Goal: Task Accomplishment & Management: Manage account settings

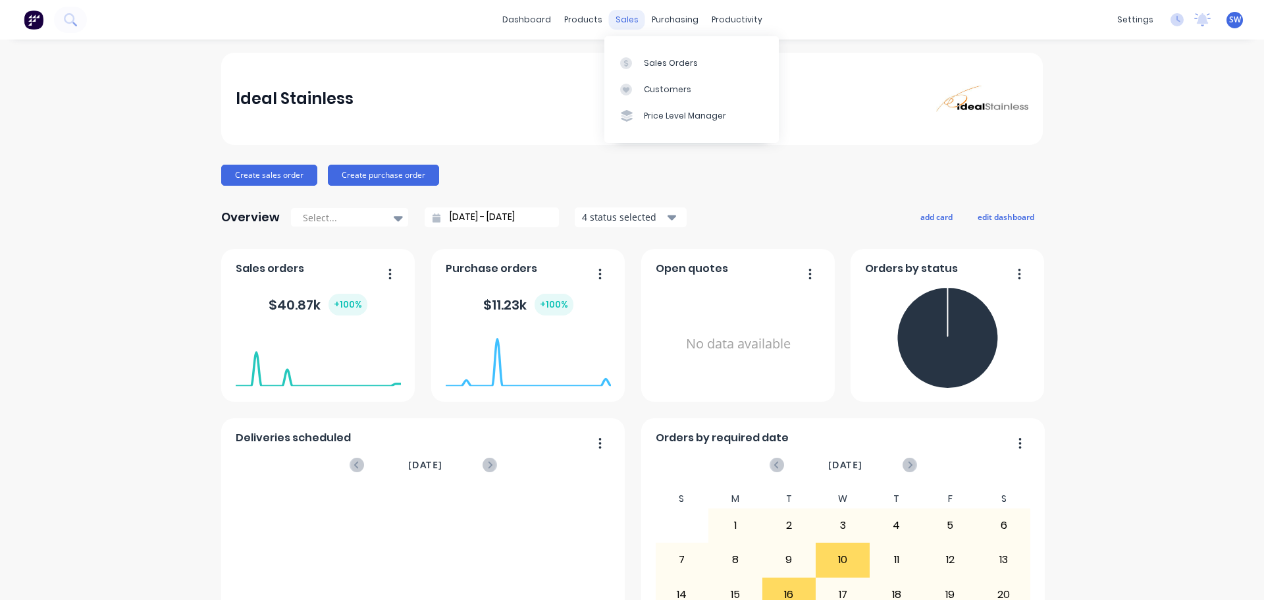
click at [631, 18] on div "sales" at bounding box center [627, 20] width 36 height 20
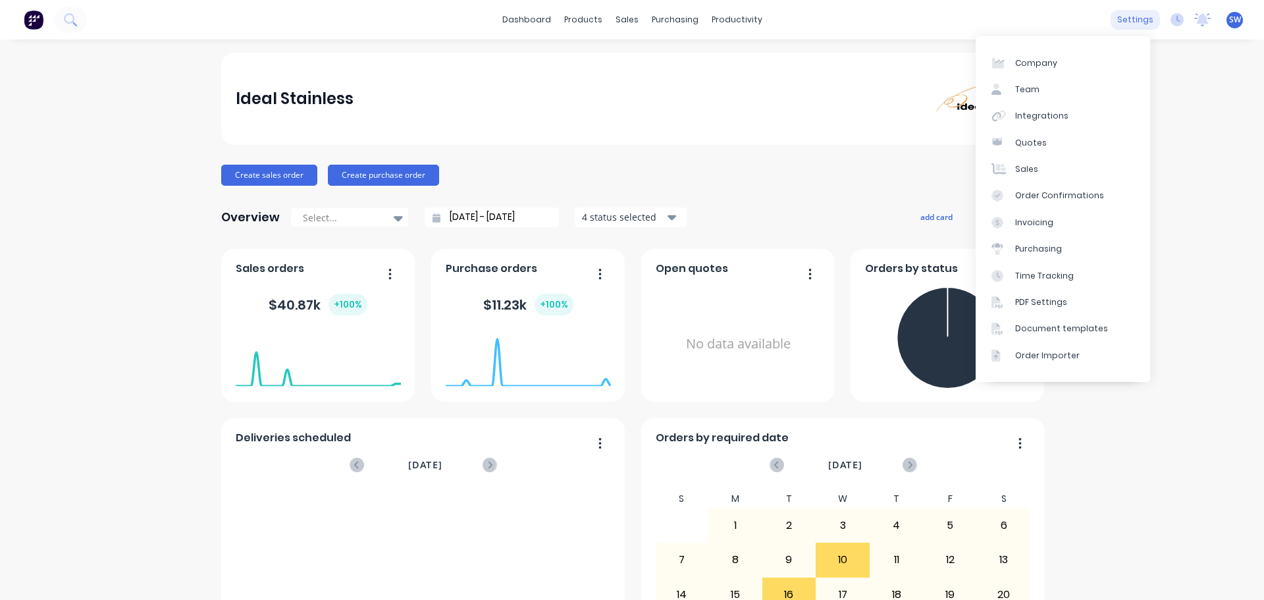
click at [1131, 21] on div "settings" at bounding box center [1135, 20] width 49 height 20
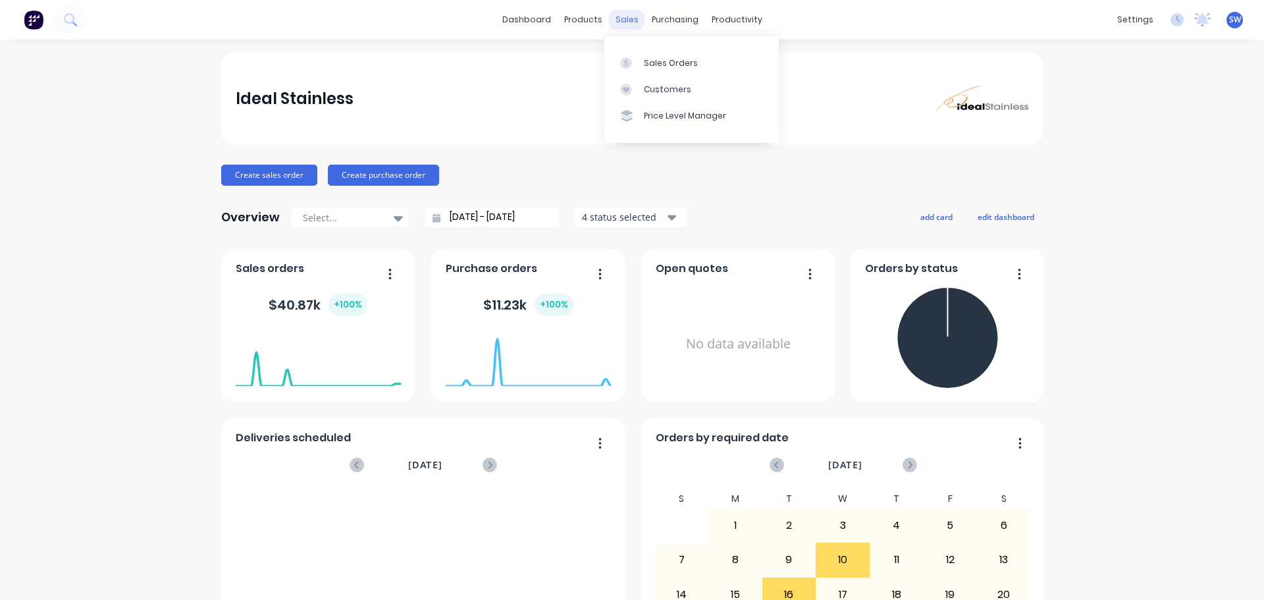
click at [610, 23] on div "sales" at bounding box center [627, 20] width 36 height 20
click at [651, 63] on div "Sales Orders" at bounding box center [671, 63] width 54 height 12
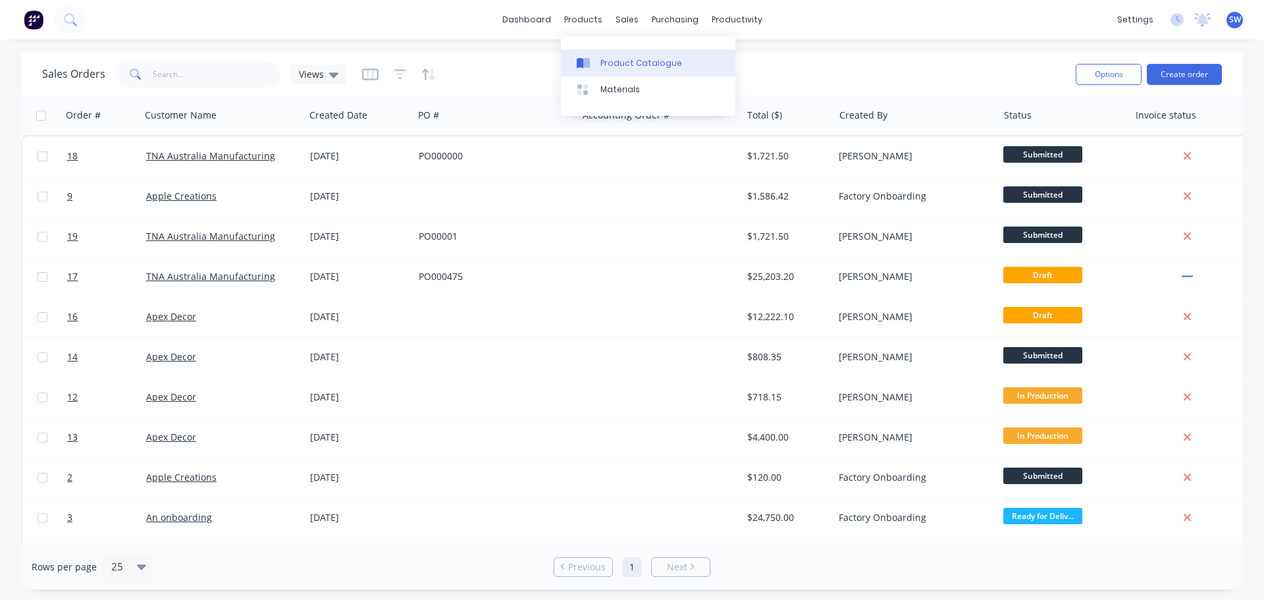
click at [604, 67] on div "Product Catalogue" at bounding box center [642, 63] width 82 height 12
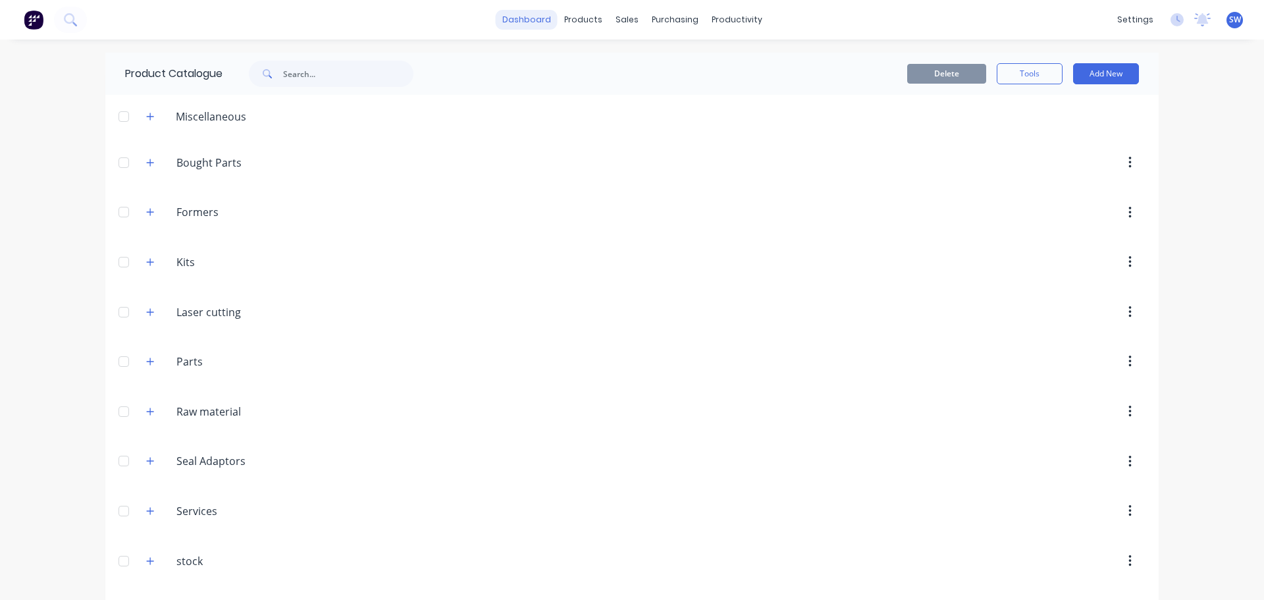
click at [533, 16] on link "dashboard" at bounding box center [527, 20] width 62 height 20
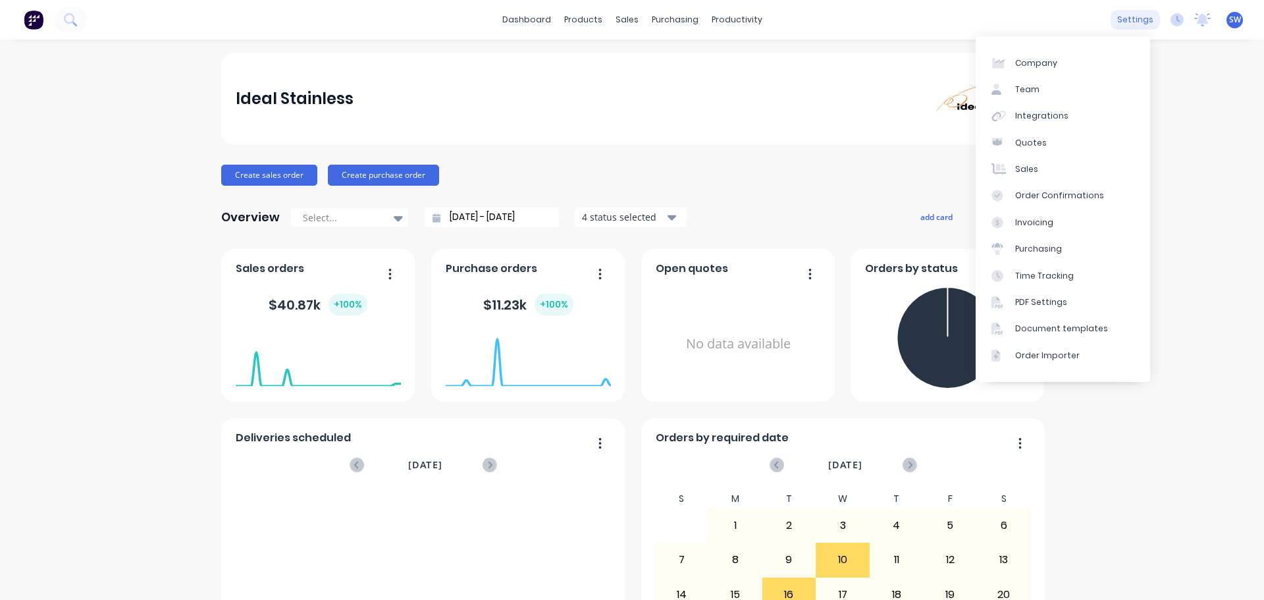
click at [1133, 23] on div "settings" at bounding box center [1135, 20] width 49 height 20
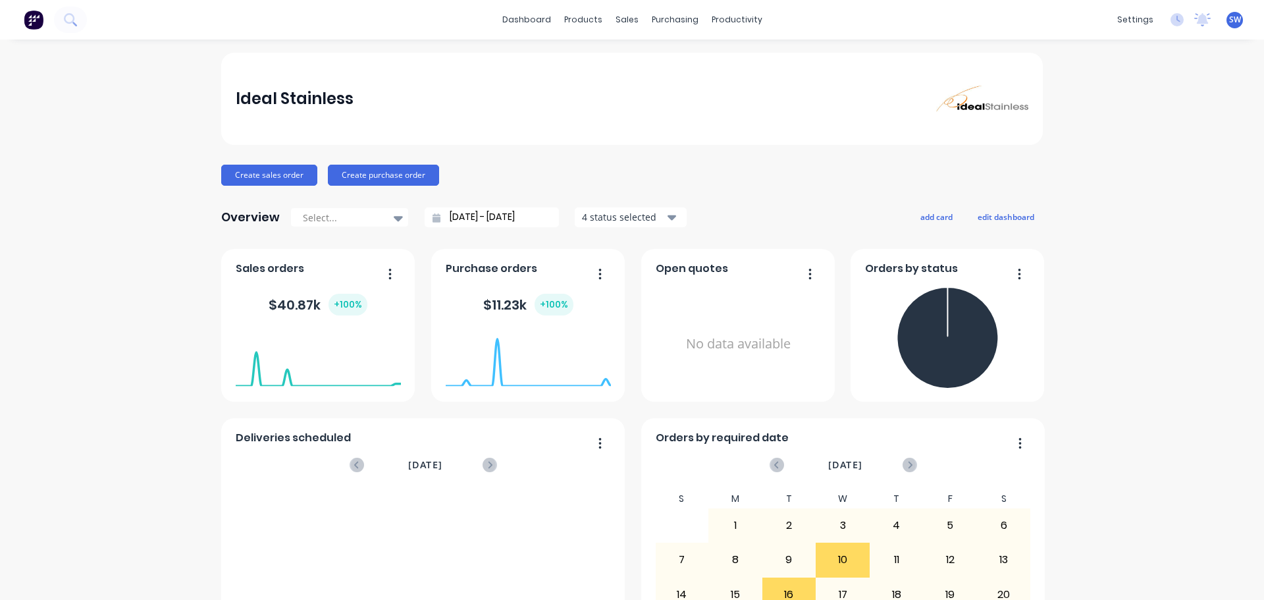
click at [730, 78] on div "Ideal Stainless" at bounding box center [632, 99] width 822 height 92
click at [724, 22] on div "productivity" at bounding box center [737, 20] width 64 height 20
click at [30, 18] on img at bounding box center [34, 20] width 20 height 20
click at [1229, 16] on span "SW" at bounding box center [1235, 20] width 12 height 12
click at [1201, 239] on div "Ideal Stainless Create sales order Create purchase order Overview Select... [DA…" at bounding box center [632, 397] width 1264 height 688
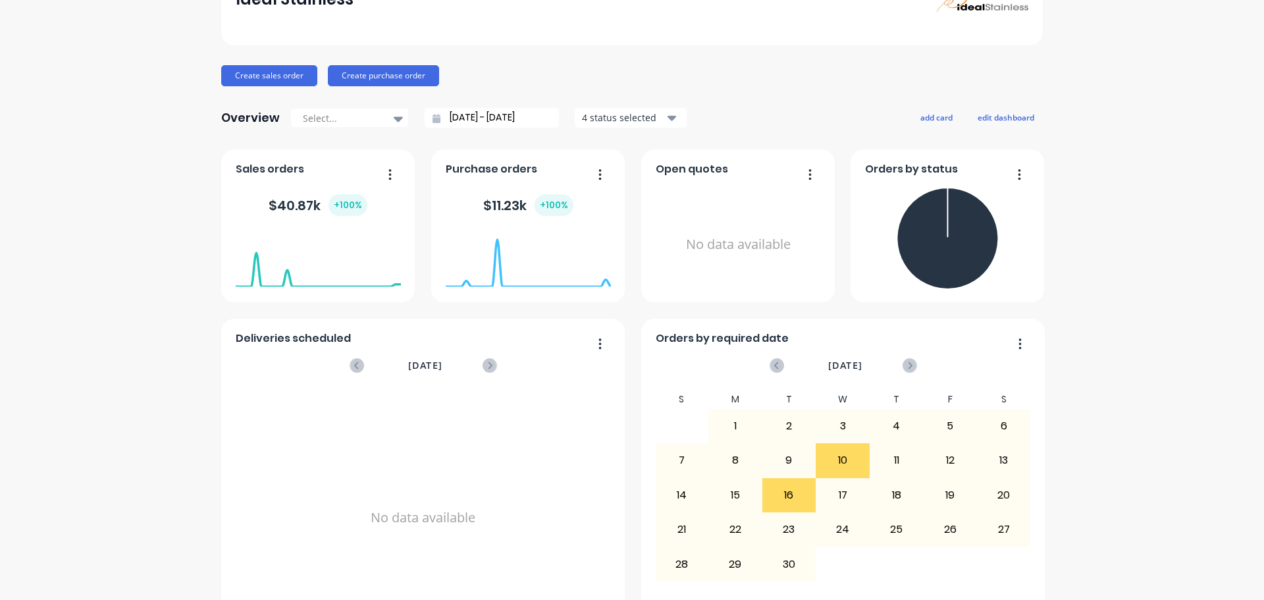
scroll to position [153, 0]
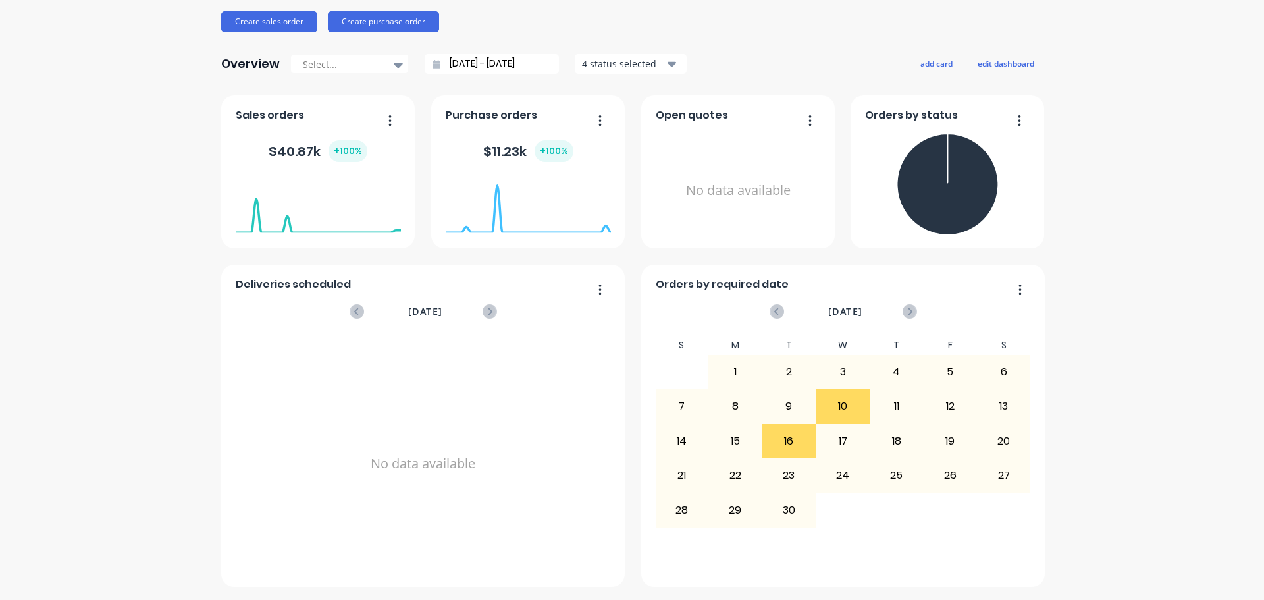
click at [1194, 458] on div "Ideal Stainless Create sales order Create purchase order Overview Select... [DA…" at bounding box center [632, 243] width 1264 height 688
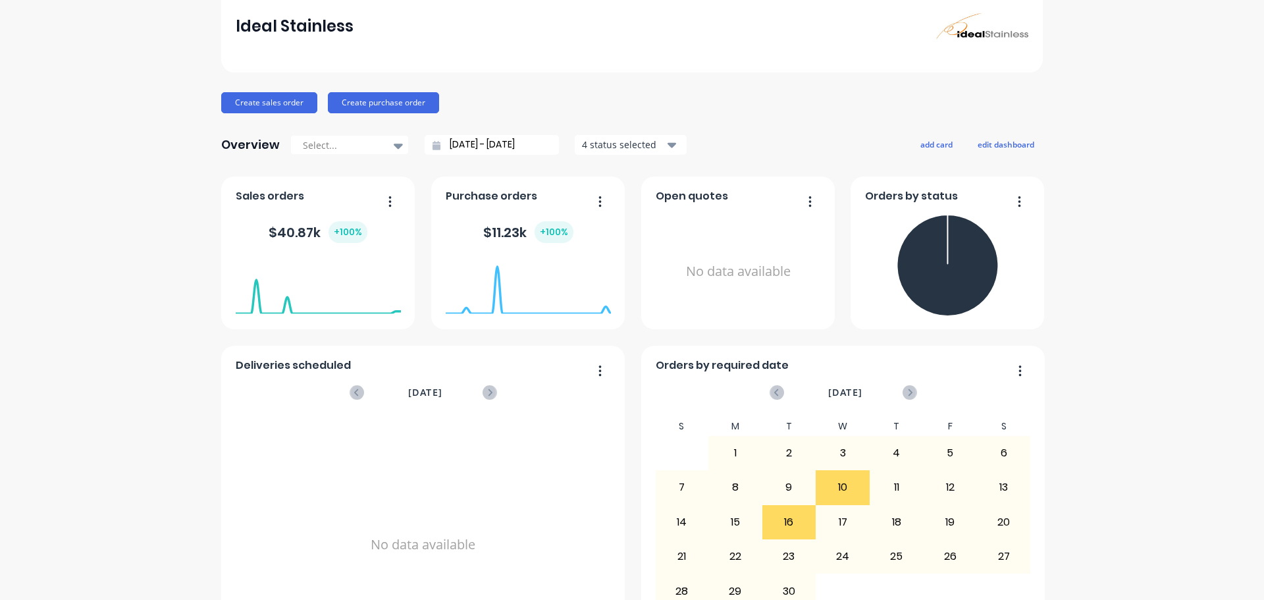
scroll to position [0, 0]
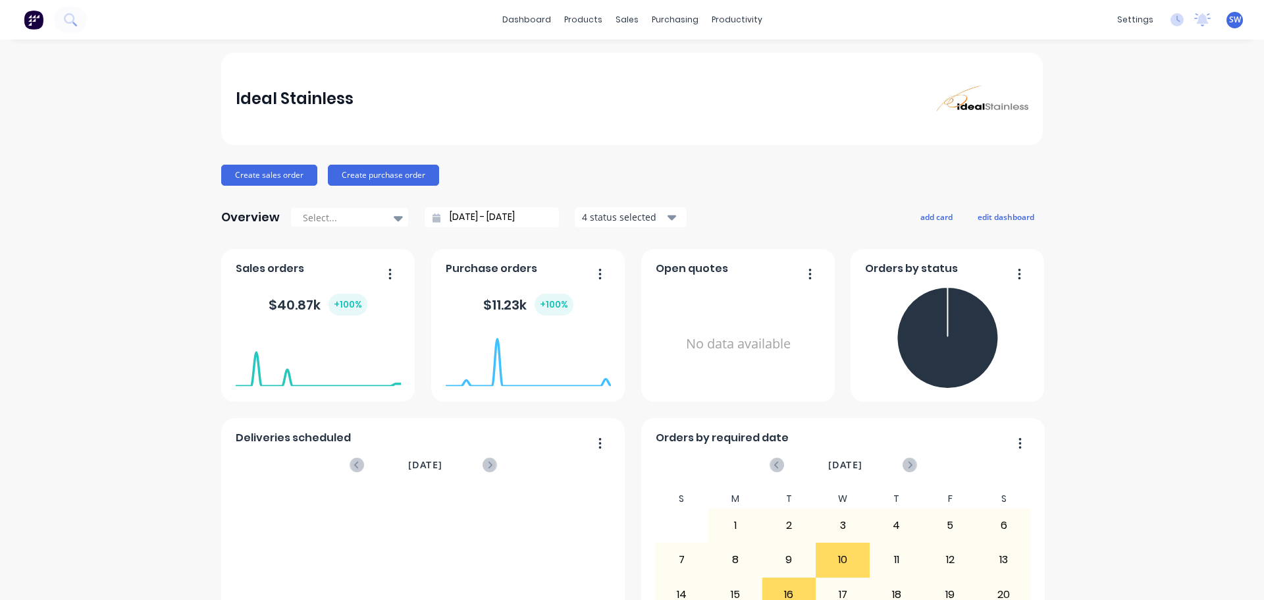
click at [267, 102] on div "Ideal Stainless" at bounding box center [295, 99] width 118 height 26
click at [38, 22] on img at bounding box center [34, 20] width 20 height 20
click at [67, 21] on icon at bounding box center [70, 19] width 13 height 13
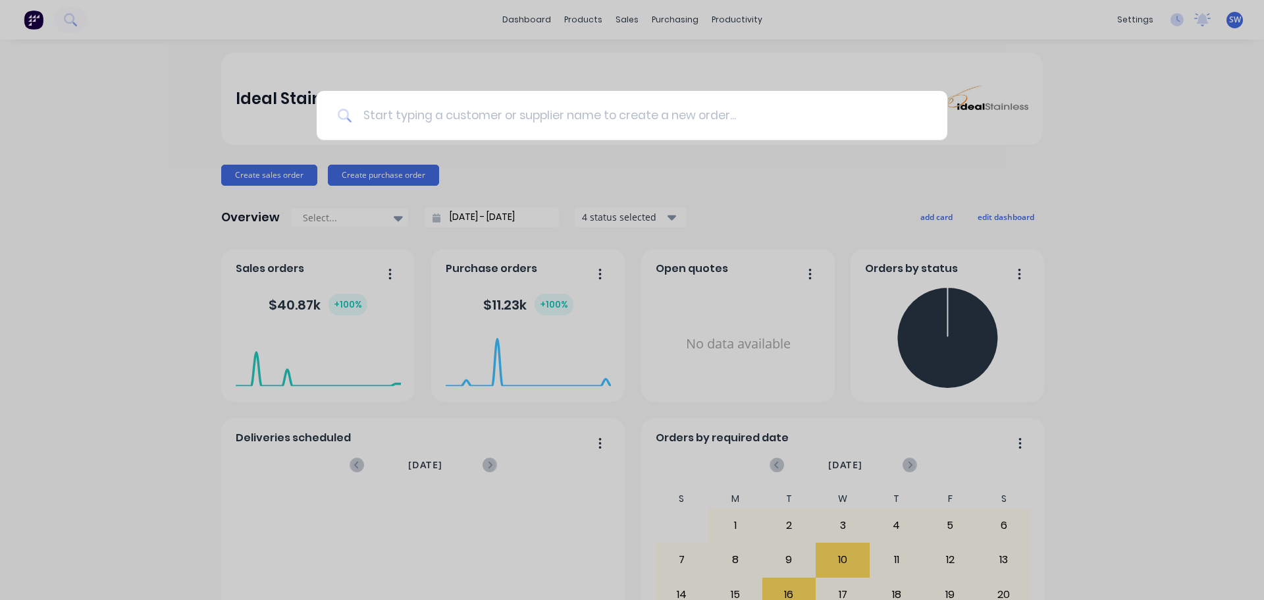
click at [398, 119] on input at bounding box center [639, 115] width 574 height 49
click at [578, 74] on div at bounding box center [632, 300] width 1264 height 600
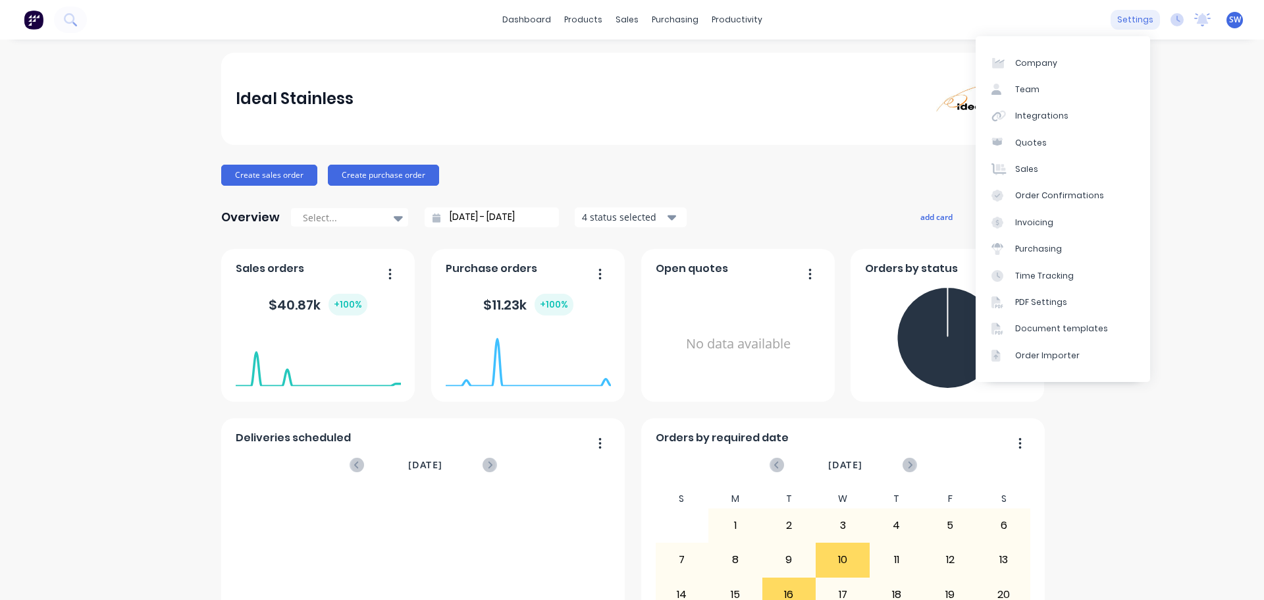
click at [1147, 18] on div "settings" at bounding box center [1135, 20] width 49 height 20
click at [1029, 88] on div "Team" at bounding box center [1027, 90] width 24 height 12
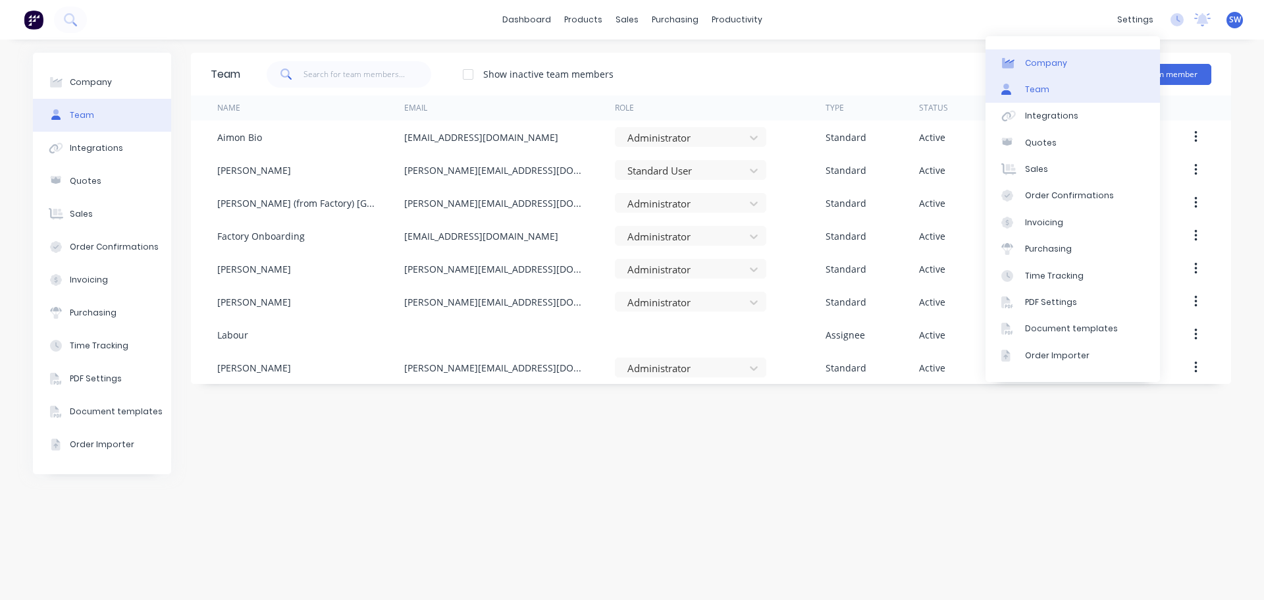
click at [1052, 61] on div "Company" at bounding box center [1046, 63] width 42 height 12
select select "AU"
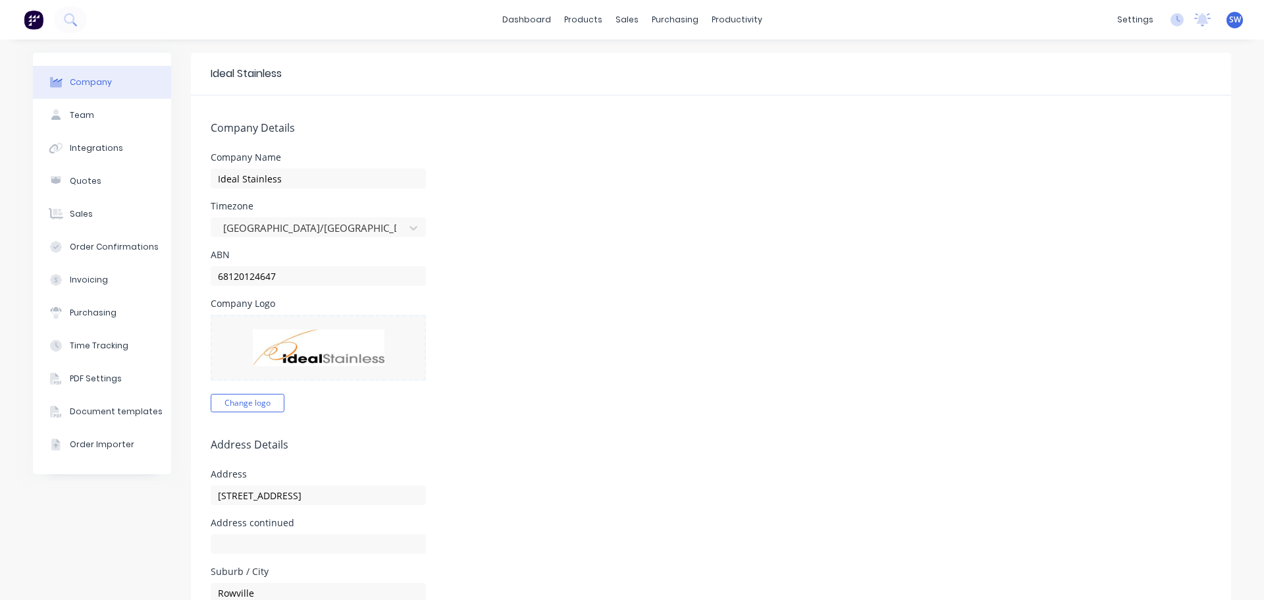
click at [1229, 17] on span "SW" at bounding box center [1235, 20] width 12 height 12
click at [797, 187] on div "Company Name Ideal Stainless" at bounding box center [711, 171] width 1001 height 36
click at [538, 27] on link "dashboard" at bounding box center [527, 20] width 62 height 20
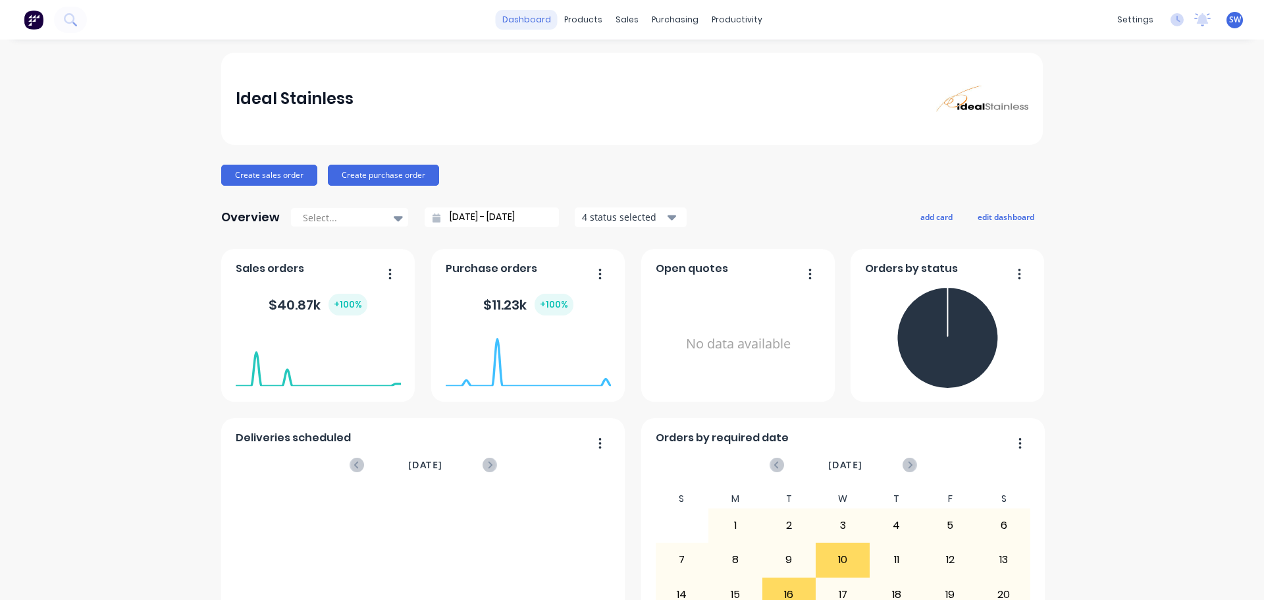
click at [527, 14] on link "dashboard" at bounding box center [527, 20] width 62 height 20
click at [1002, 224] on button "edit dashboard" at bounding box center [1006, 216] width 74 height 17
click at [883, 190] on div "Ideal Stainless Create sales order Create purchase order Overview Select... [DA…" at bounding box center [632, 397] width 822 height 688
click at [1000, 219] on button "save dashboard" at bounding box center [1005, 216] width 76 height 17
click at [668, 221] on icon "button" at bounding box center [672, 217] width 9 height 14
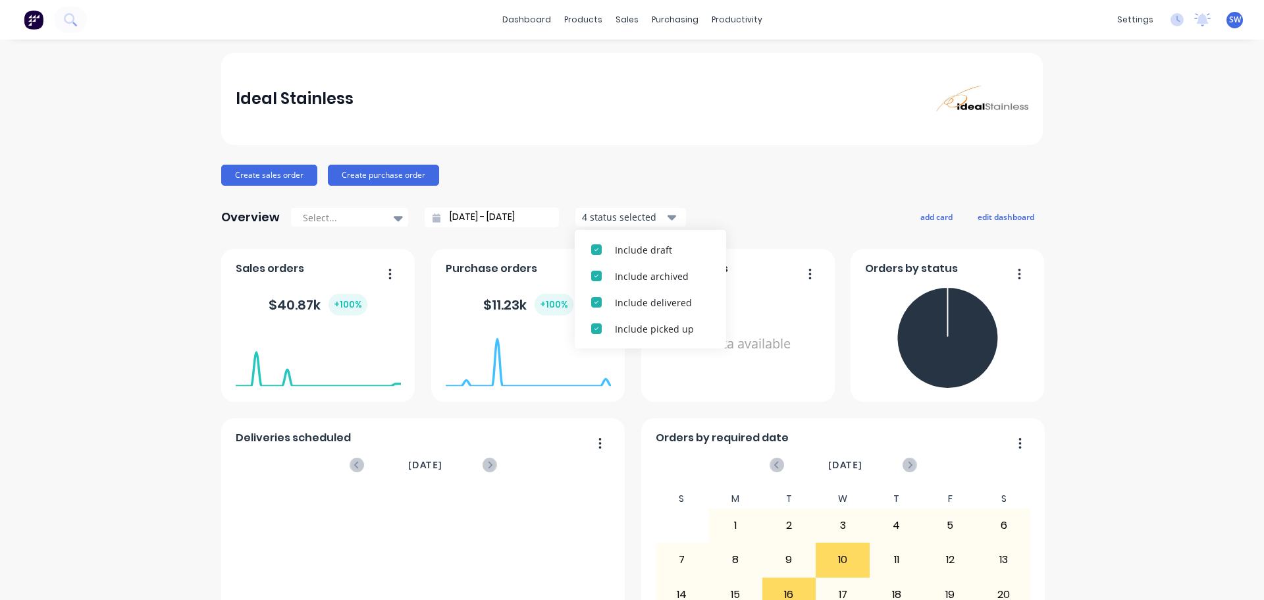
click at [668, 221] on icon "button" at bounding box center [672, 217] width 9 height 14
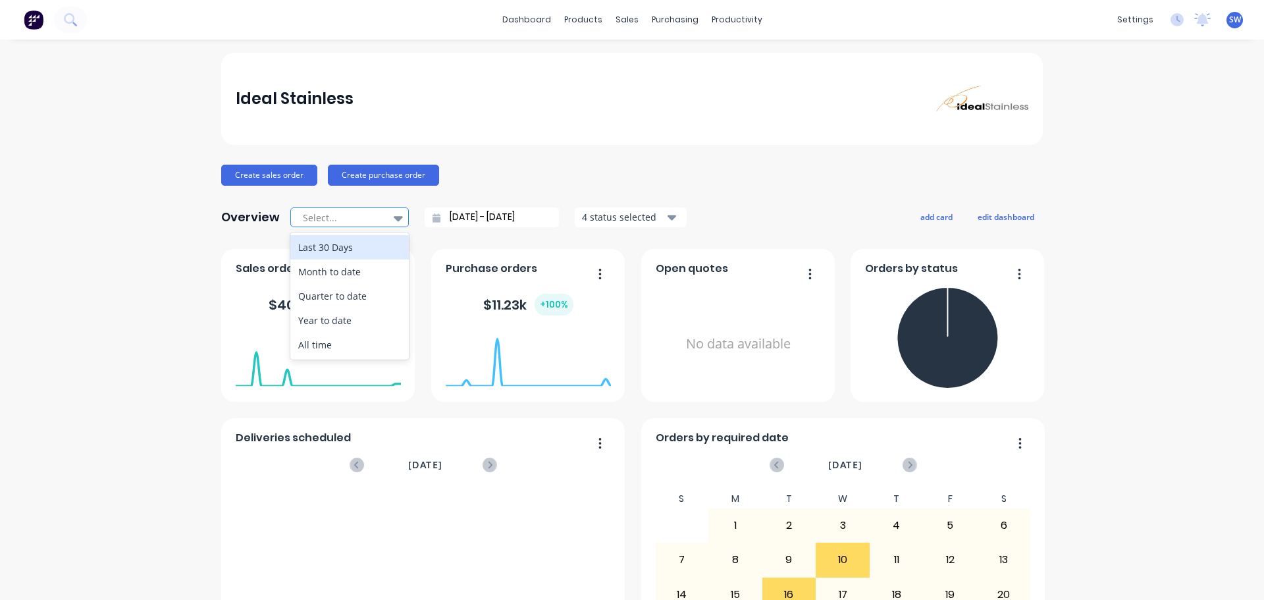
click at [398, 214] on div at bounding box center [399, 218] width 20 height 22
click at [1035, 157] on div "Ideal Stainless Create sales order Create purchase order Overview 5 results ava…" at bounding box center [632, 397] width 822 height 688
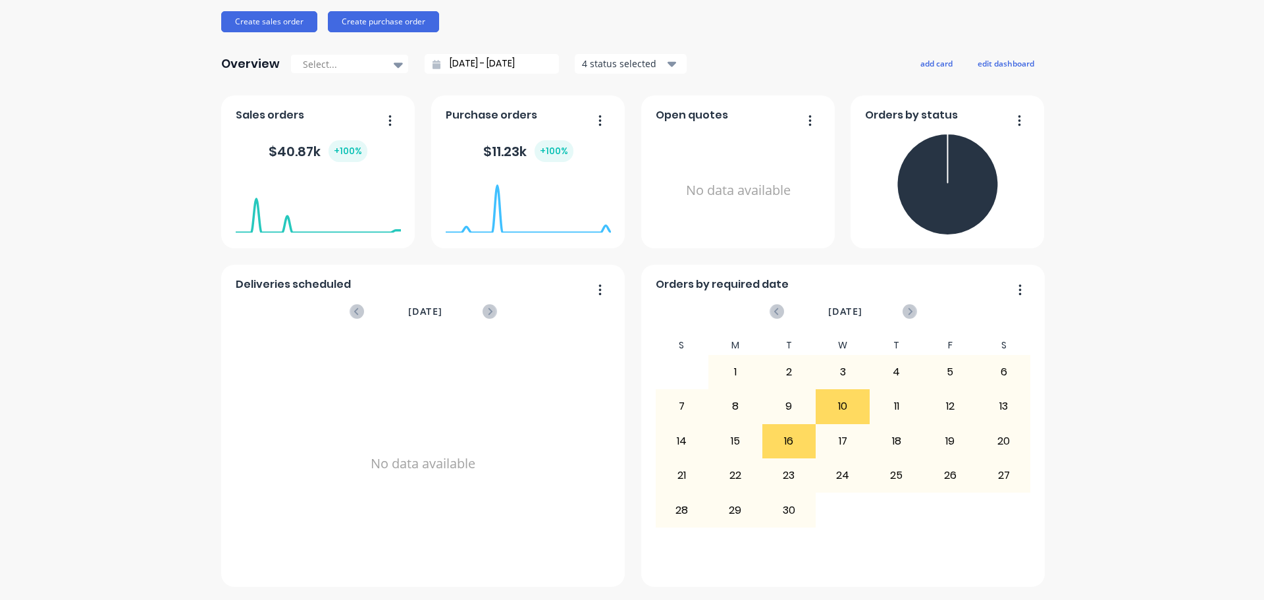
click at [1237, 581] on div "Ideal Stainless Create sales order Create purchase order Overview Select... [DA…" at bounding box center [632, 243] width 1264 height 688
click at [1021, 290] on button "button" at bounding box center [1016, 291] width 28 height 20
click at [1099, 334] on div "Ideal Stainless Create sales order Create purchase order Overview Select... [DA…" at bounding box center [632, 243] width 1264 height 688
click at [1017, 121] on button "button" at bounding box center [1015, 121] width 28 height 20
click at [1075, 131] on div "Ideal Stainless Create sales order Create purchase order Overview Select... [DA…" at bounding box center [632, 243] width 1264 height 688
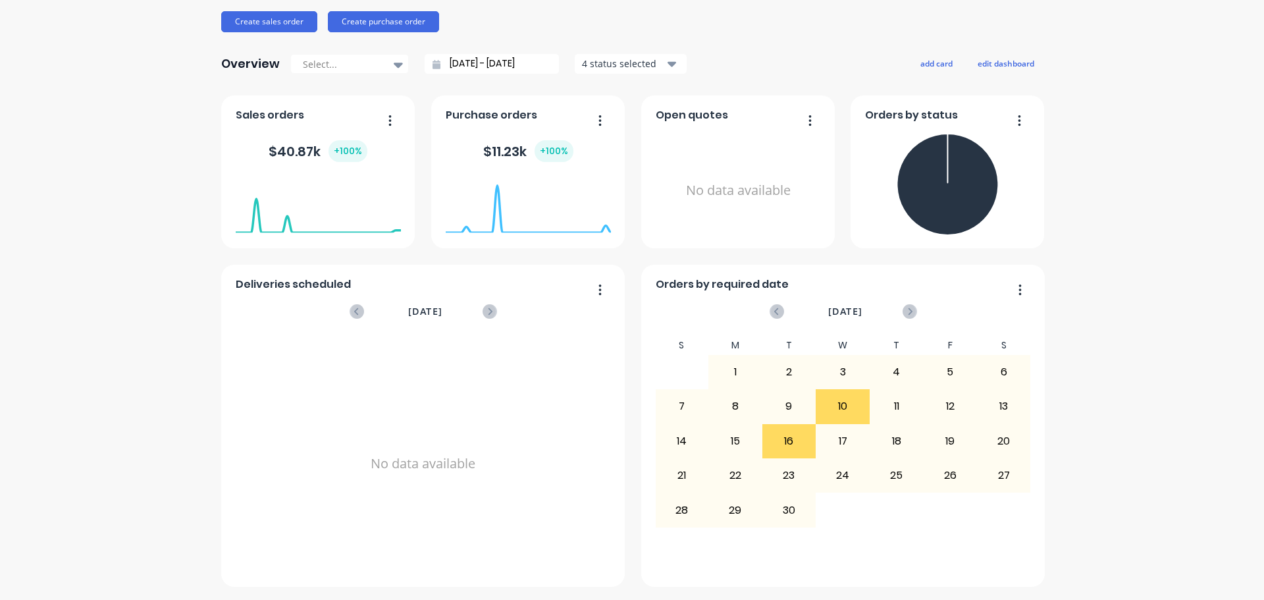
scroll to position [0, 0]
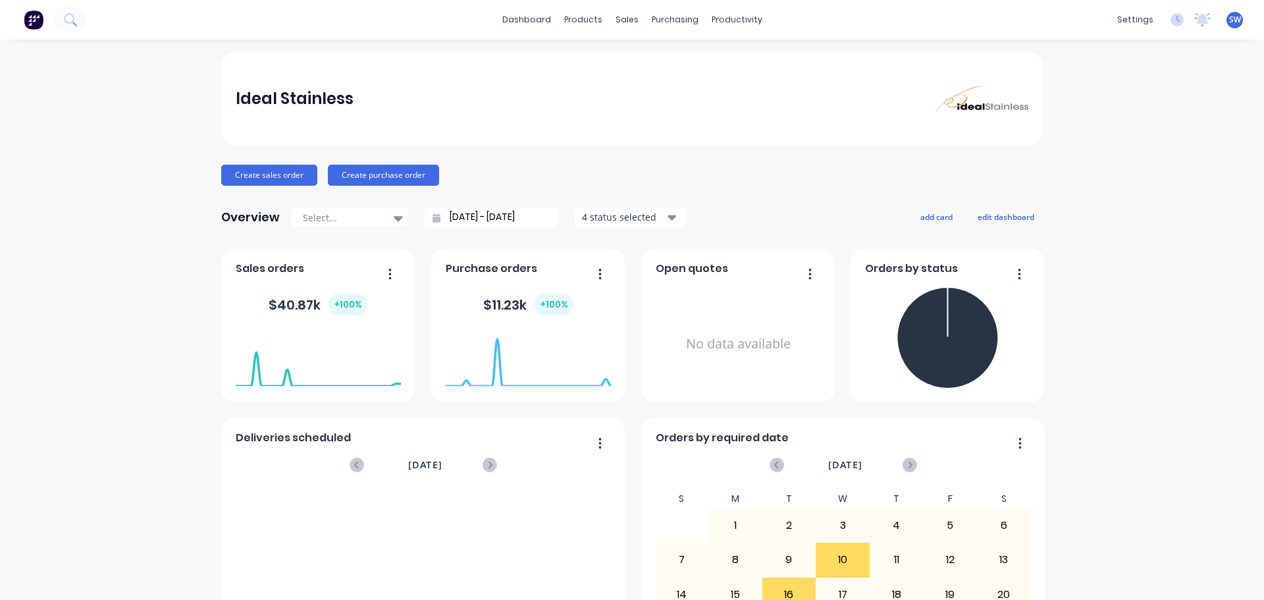
click at [1150, 149] on div "Ideal Stainless Create sales order Create purchase order Overview Select... [DA…" at bounding box center [632, 397] width 1264 height 688
click at [64, 24] on icon at bounding box center [70, 19] width 13 height 13
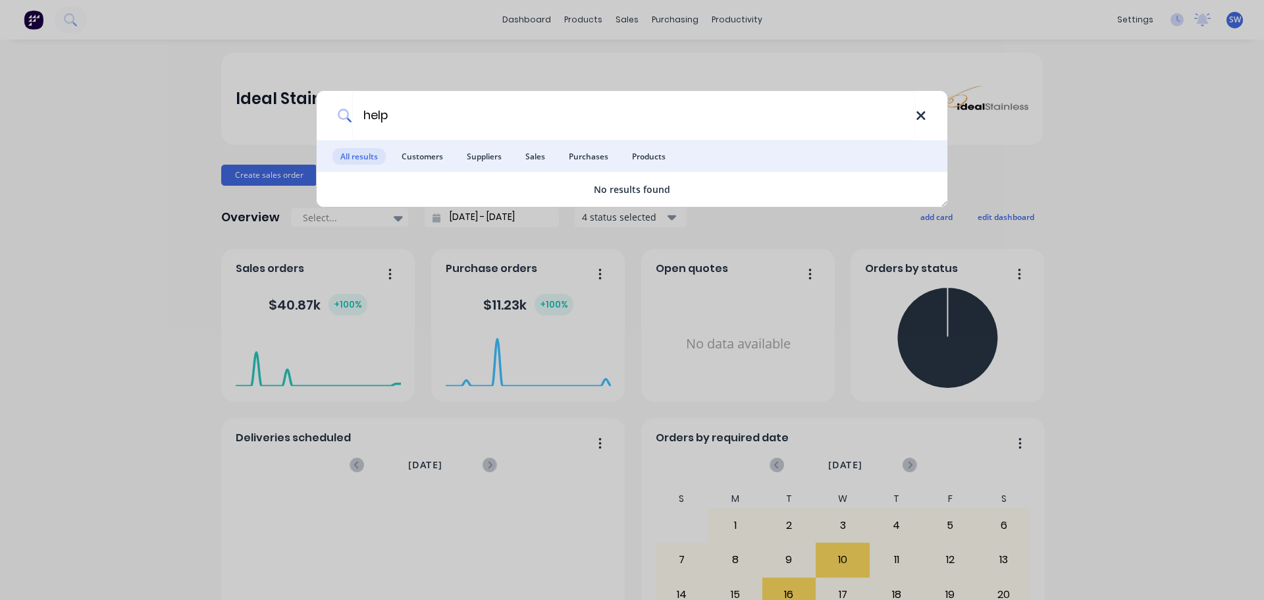
type input "help"
click at [920, 117] on icon at bounding box center [921, 115] width 9 height 9
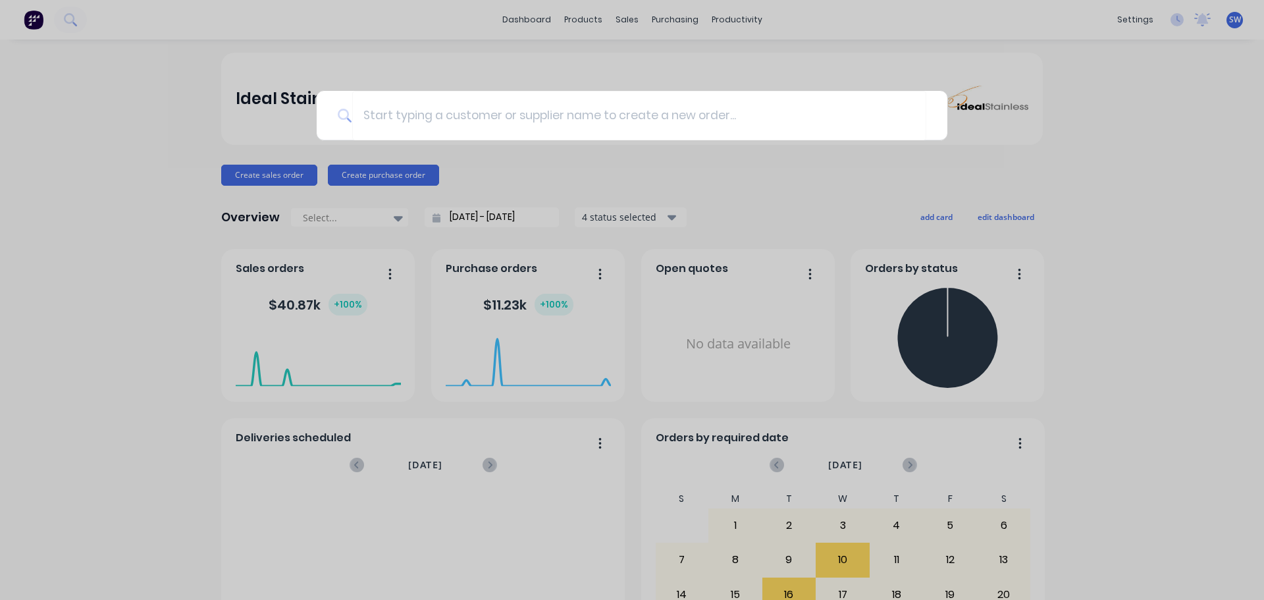
click at [968, 257] on div at bounding box center [632, 300] width 1264 height 600
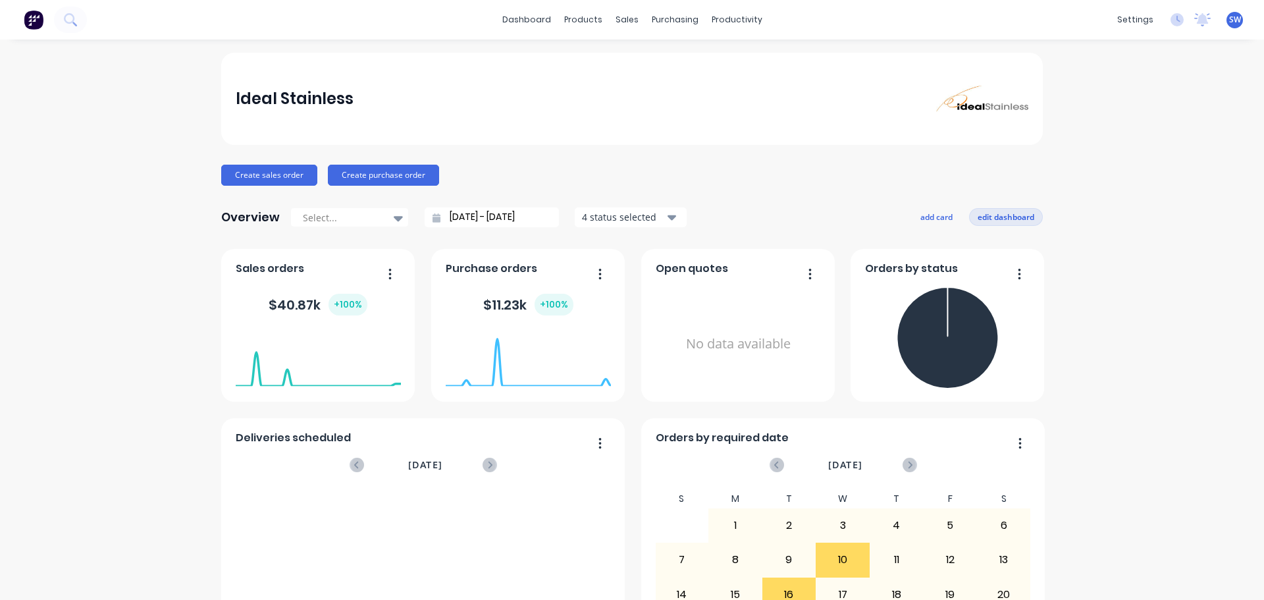
click at [1012, 213] on button "edit dashboard" at bounding box center [1006, 216] width 74 height 17
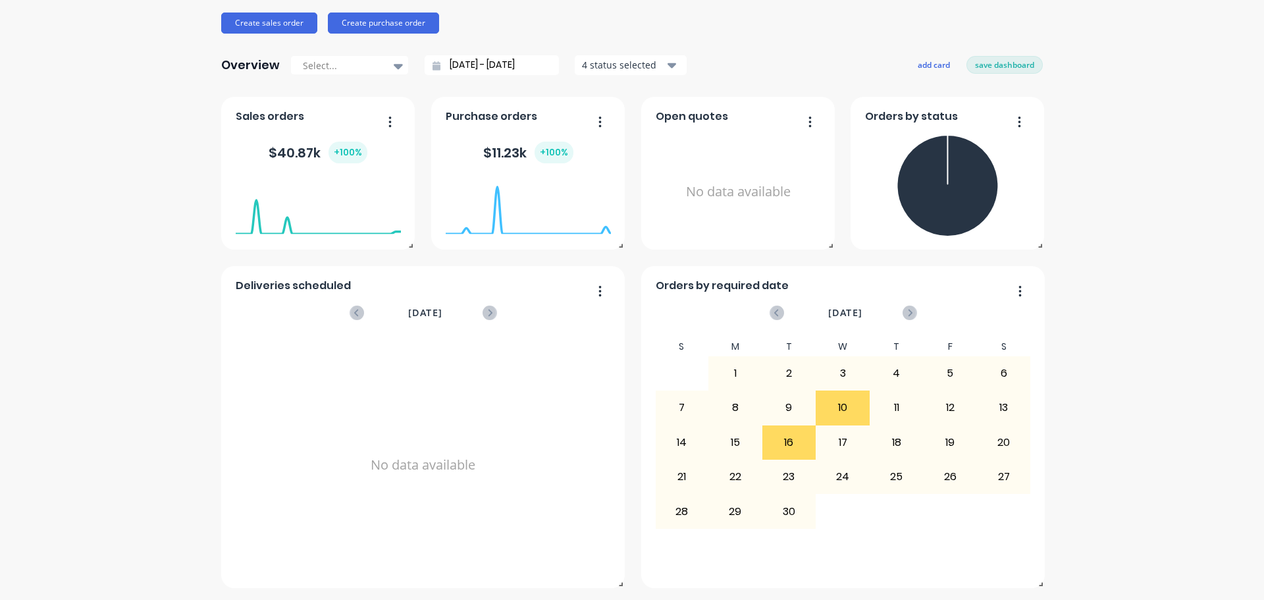
scroll to position [153, 0]
click at [1037, 585] on span at bounding box center [1038, 580] width 13 height 13
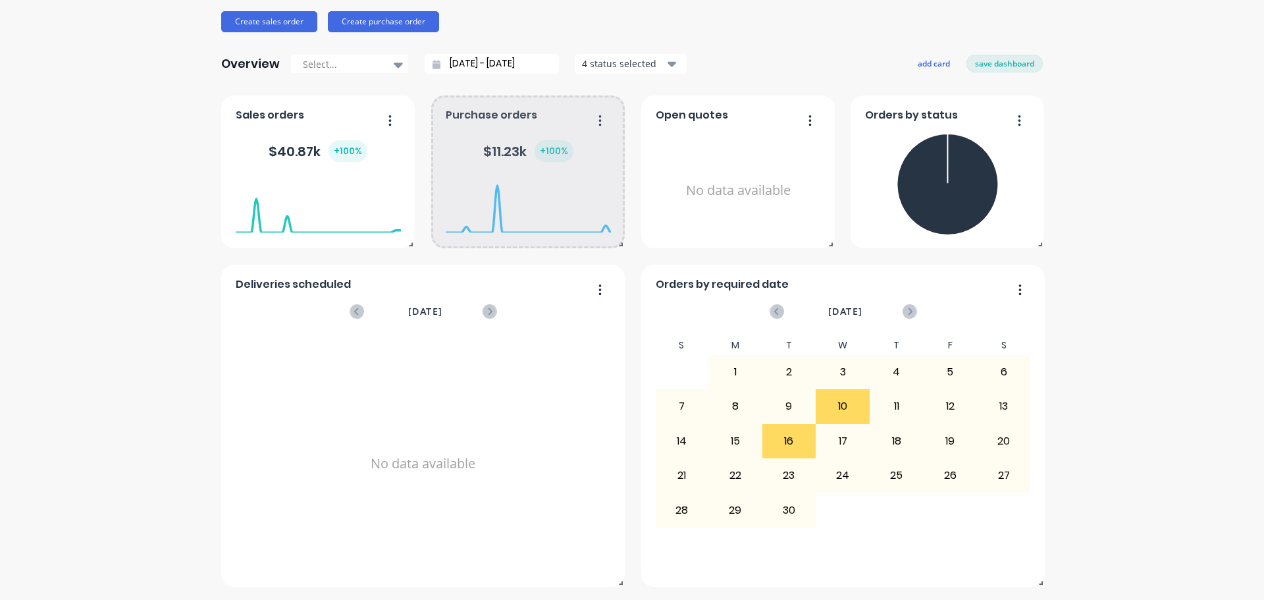
click at [595, 292] on div at bounding box center [528, 233] width 165 height 124
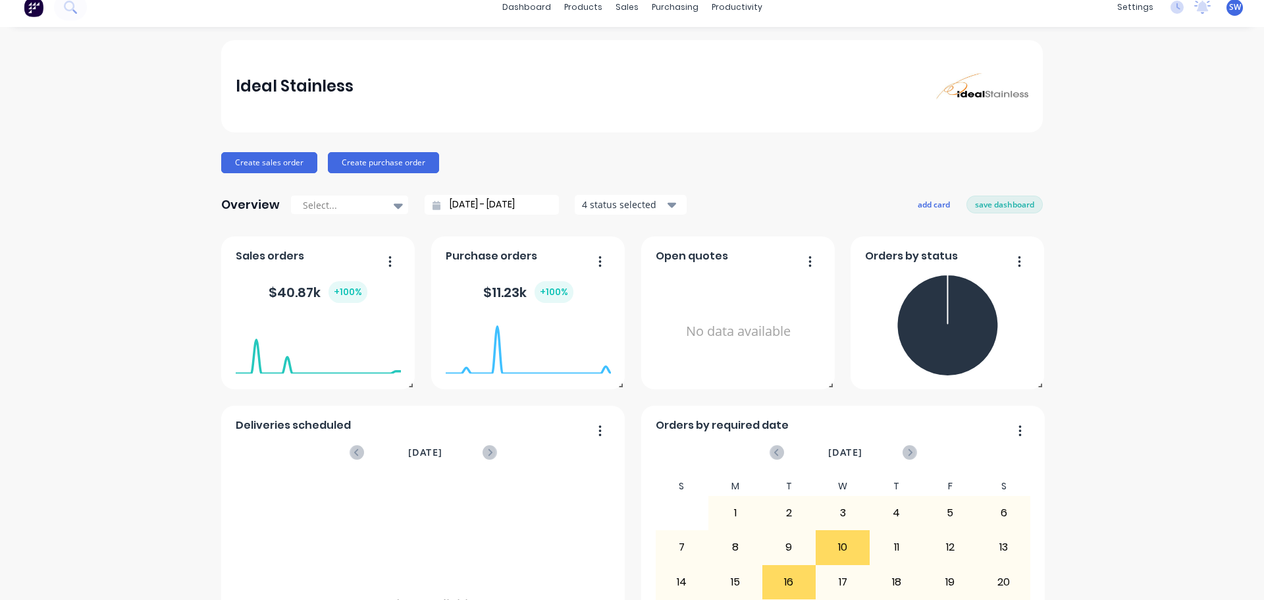
scroll to position [0, 0]
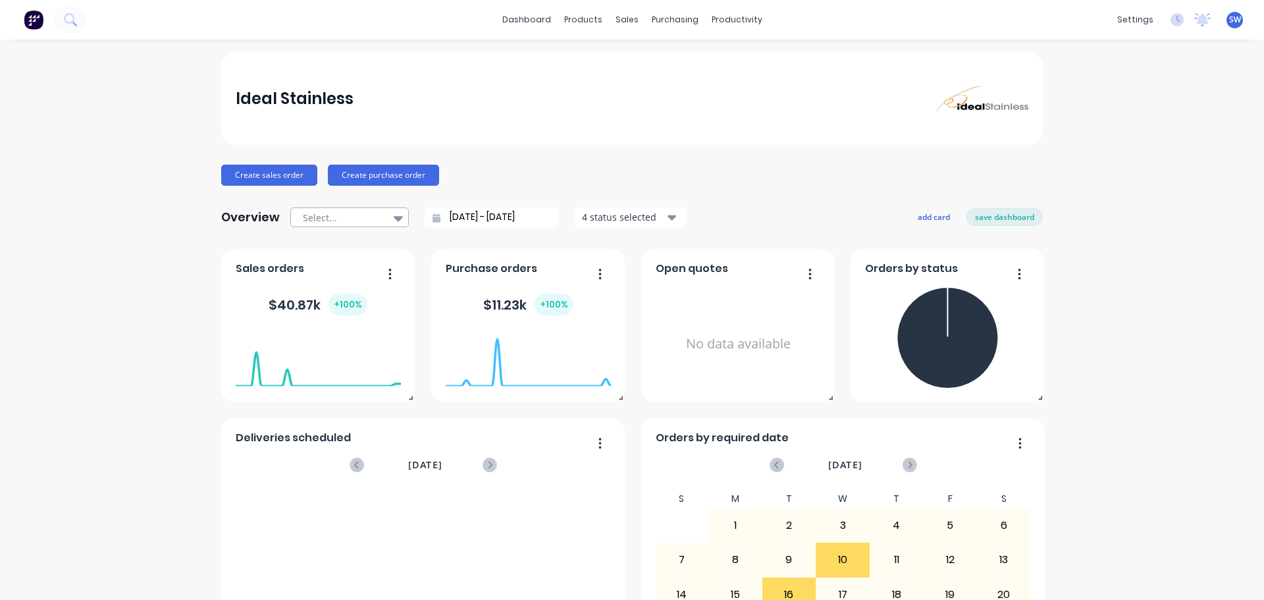
click at [394, 217] on icon at bounding box center [398, 218] width 9 height 5
click at [1130, 226] on div "Ideal Stainless Create sales order Create purchase order Overview Select... [DA…" at bounding box center [632, 397] width 1264 height 688
click at [1004, 215] on button "save dashboard" at bounding box center [1005, 216] width 76 height 17
click at [1171, 18] on icon at bounding box center [1177, 19] width 13 height 13
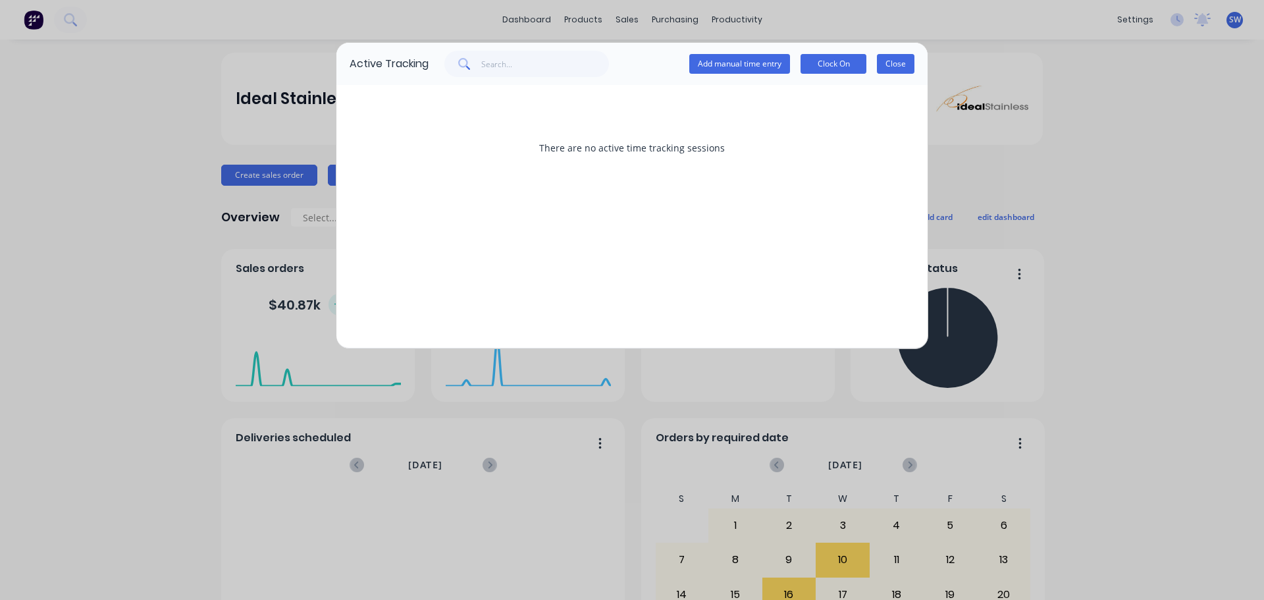
click at [900, 65] on button "Close" at bounding box center [896, 64] width 38 height 20
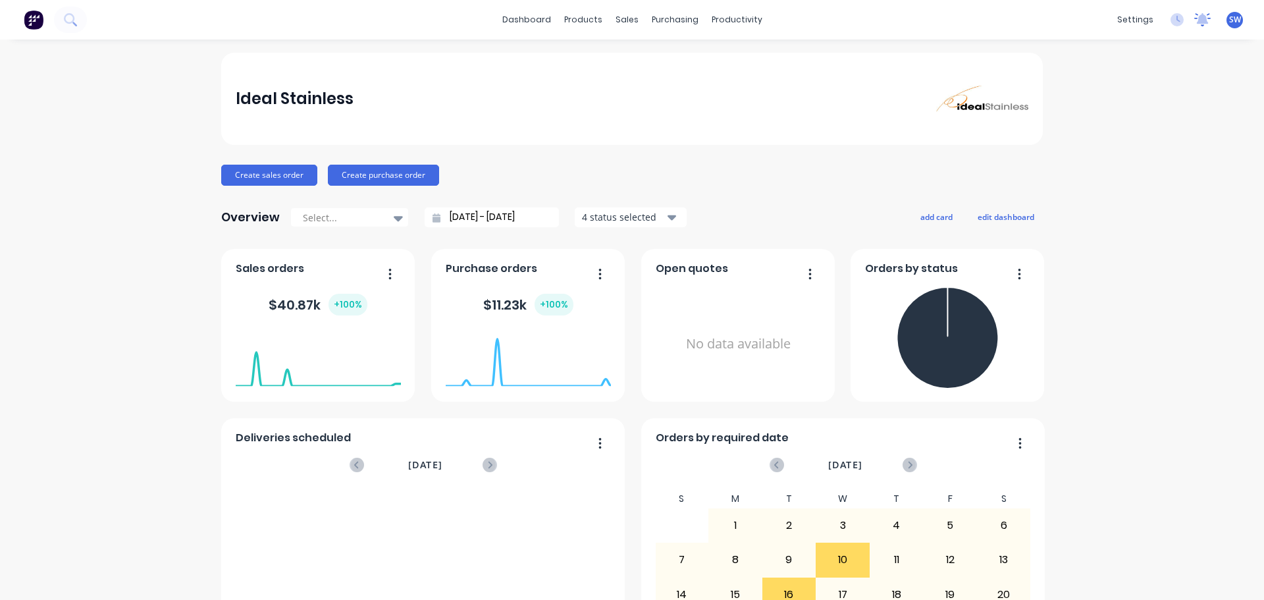
click at [1197, 16] on icon at bounding box center [1203, 18] width 12 height 11
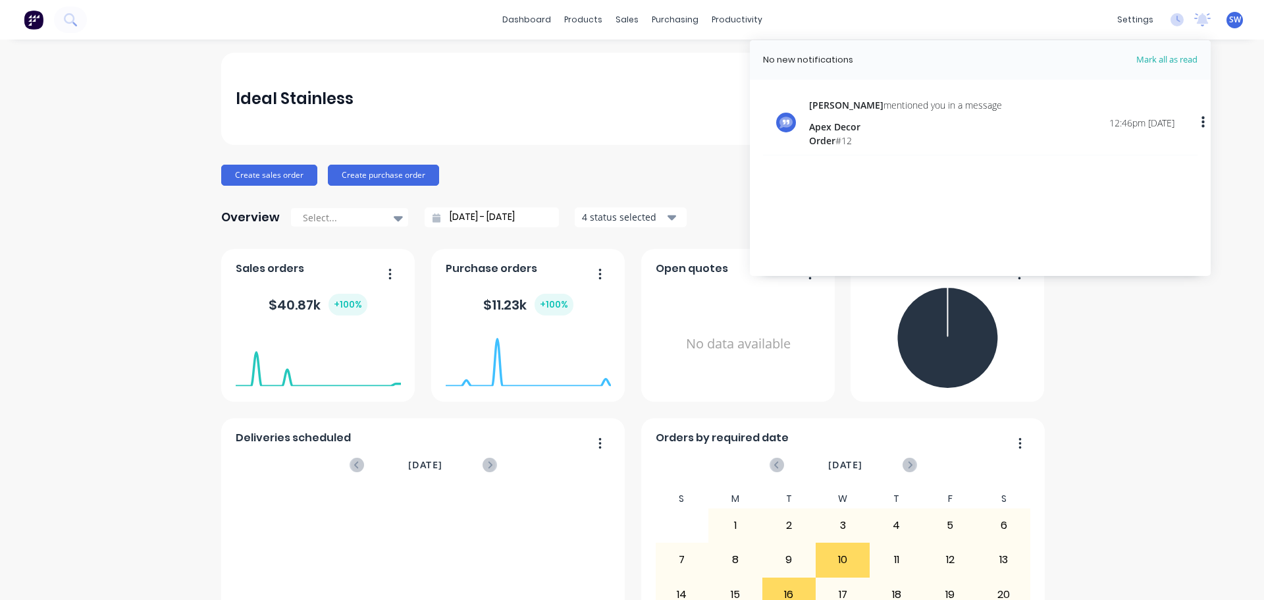
click at [1218, 151] on div "Ideal Stainless Create sales order Create purchase order Overview Select... [DA…" at bounding box center [632, 397] width 1264 height 688
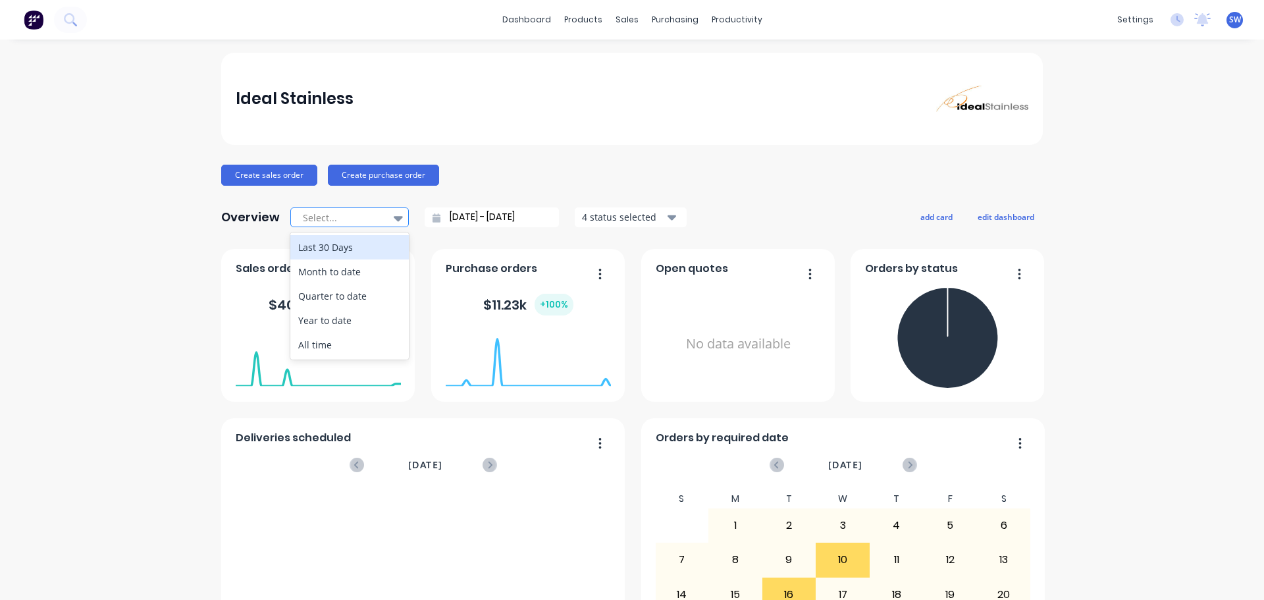
click at [396, 213] on div at bounding box center [399, 218] width 20 height 22
click at [595, 128] on div "Ideal Stainless" at bounding box center [632, 99] width 822 height 92
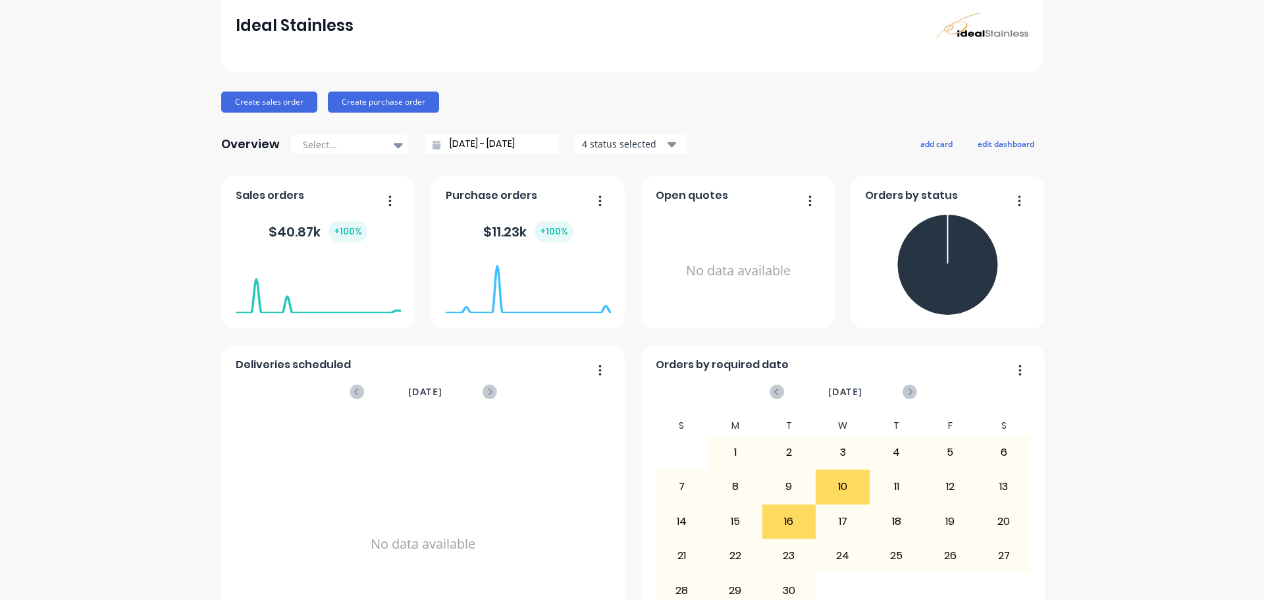
scroll to position [153, 0]
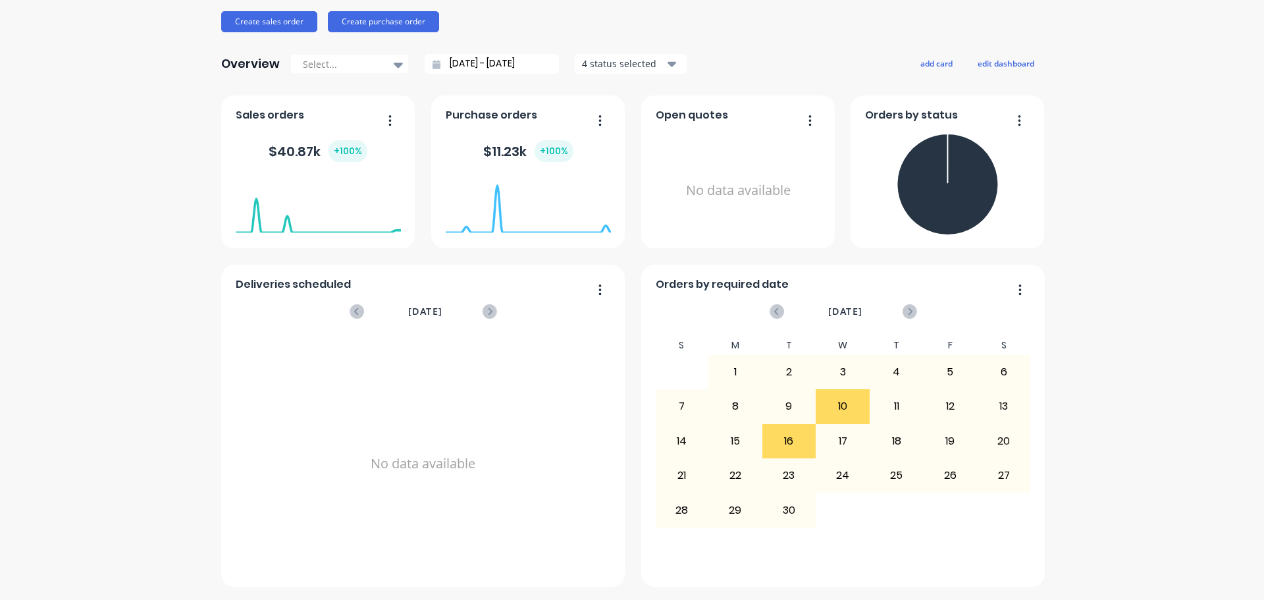
click at [1194, 557] on div "Ideal Stainless Create sales order Create purchase order Overview Select... [DA…" at bounding box center [632, 243] width 1264 height 688
drag, startPoint x: 1194, startPoint y: 557, endPoint x: 1141, endPoint y: 181, distance: 379.8
click at [1141, 181] on div "Ideal Stainless Create sales order Create purchase order Overview Select... [DA…" at bounding box center [632, 243] width 1264 height 688
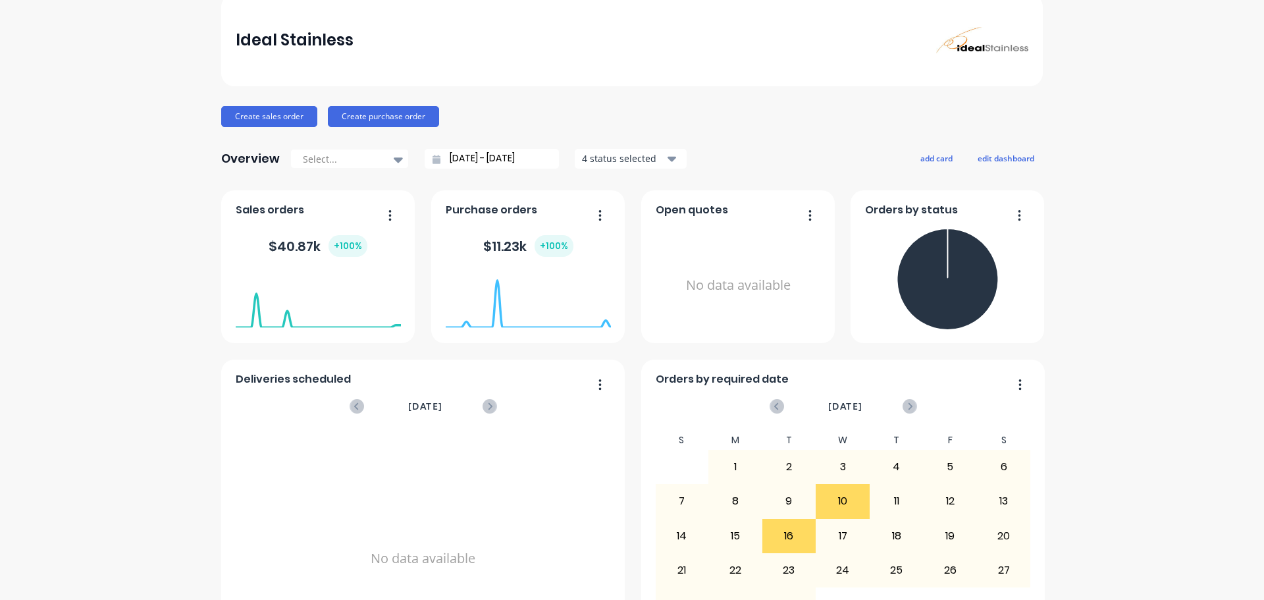
scroll to position [0, 0]
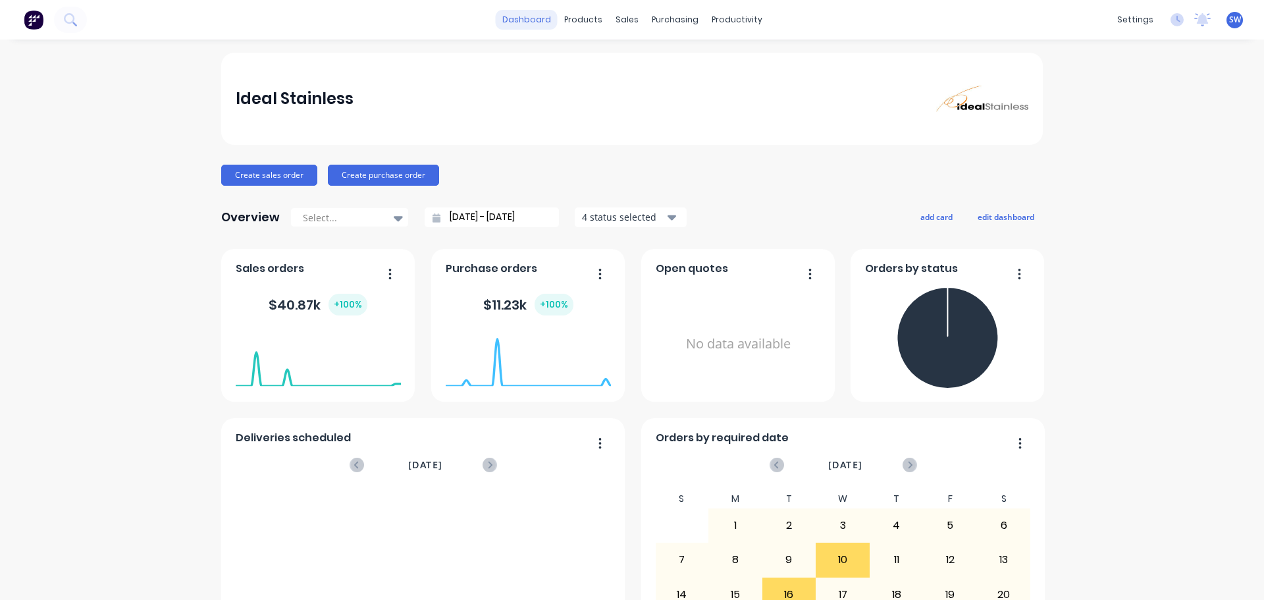
click at [535, 13] on link "dashboard" at bounding box center [527, 20] width 62 height 20
click at [520, 20] on link "dashboard" at bounding box center [527, 20] width 62 height 20
click at [1015, 215] on button "edit dashboard" at bounding box center [1006, 216] width 74 height 17
click at [670, 217] on icon "button" at bounding box center [672, 217] width 9 height 14
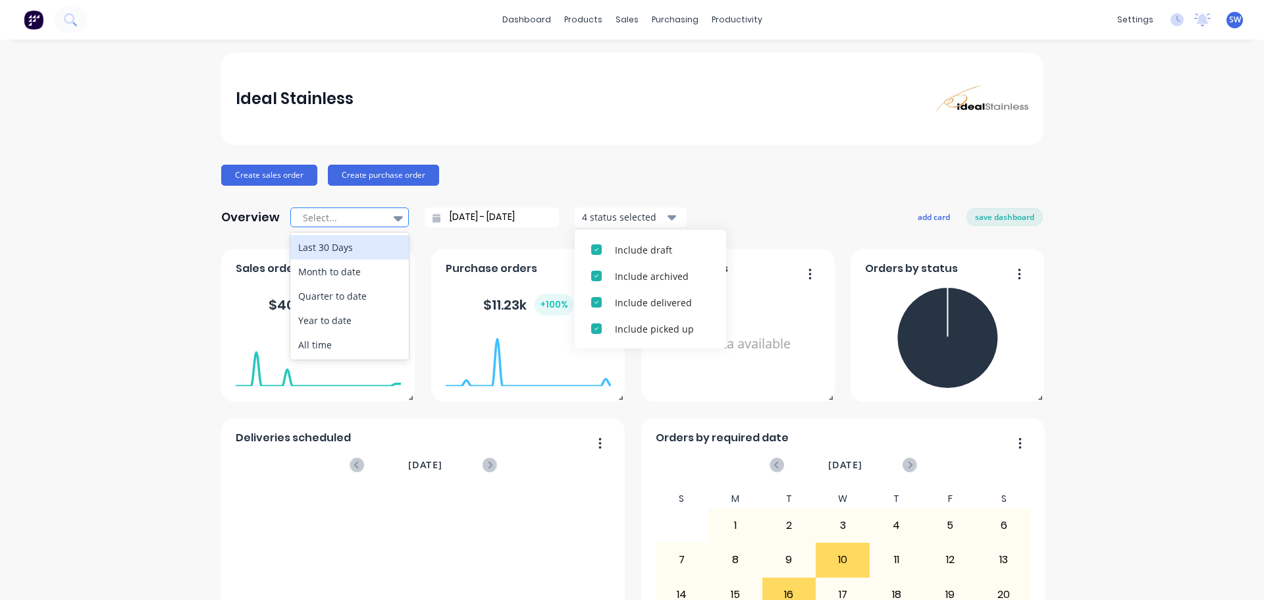
click at [394, 221] on icon at bounding box center [398, 218] width 9 height 14
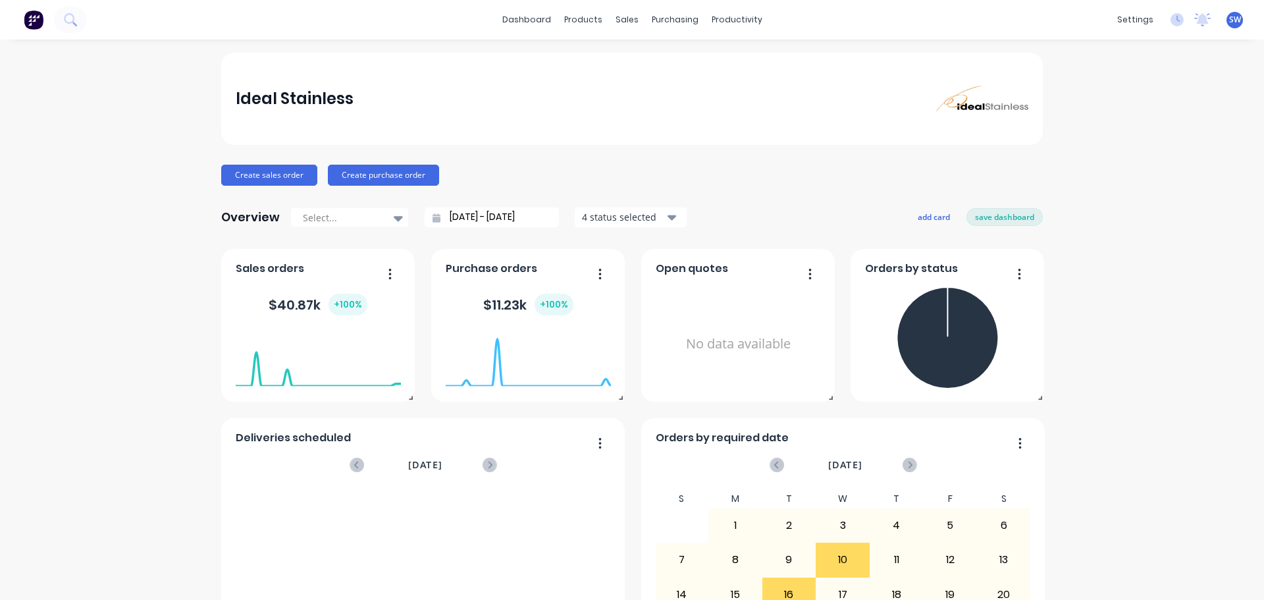
click at [606, 142] on div "Ideal Stainless" at bounding box center [632, 99] width 822 height 92
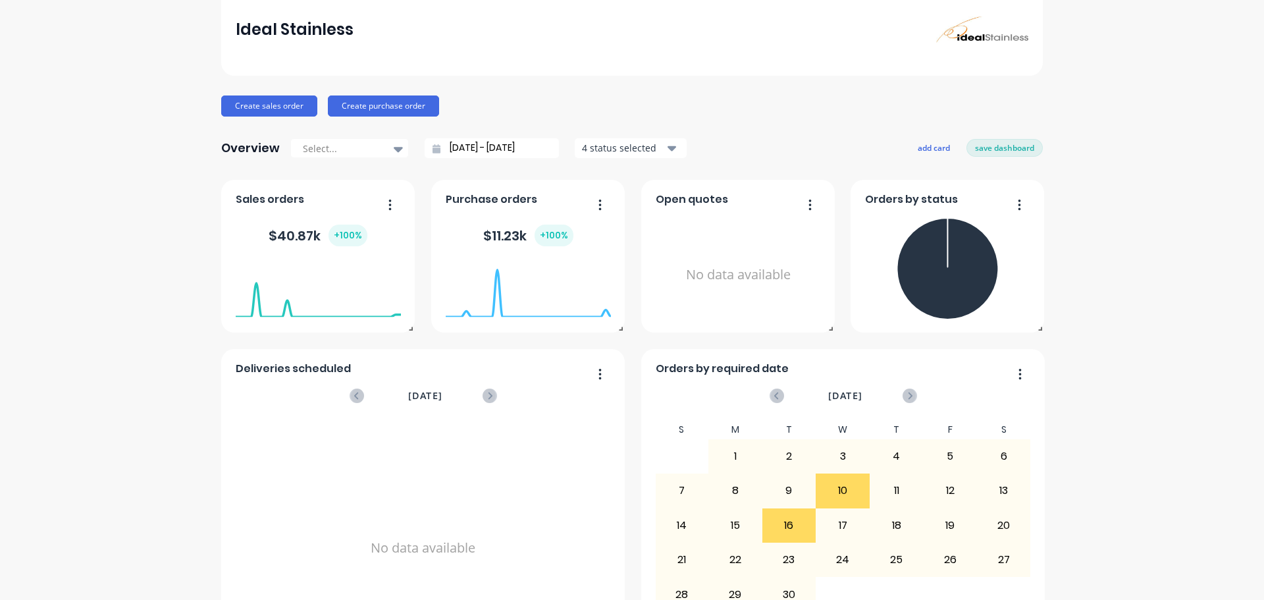
scroll to position [153, 0]
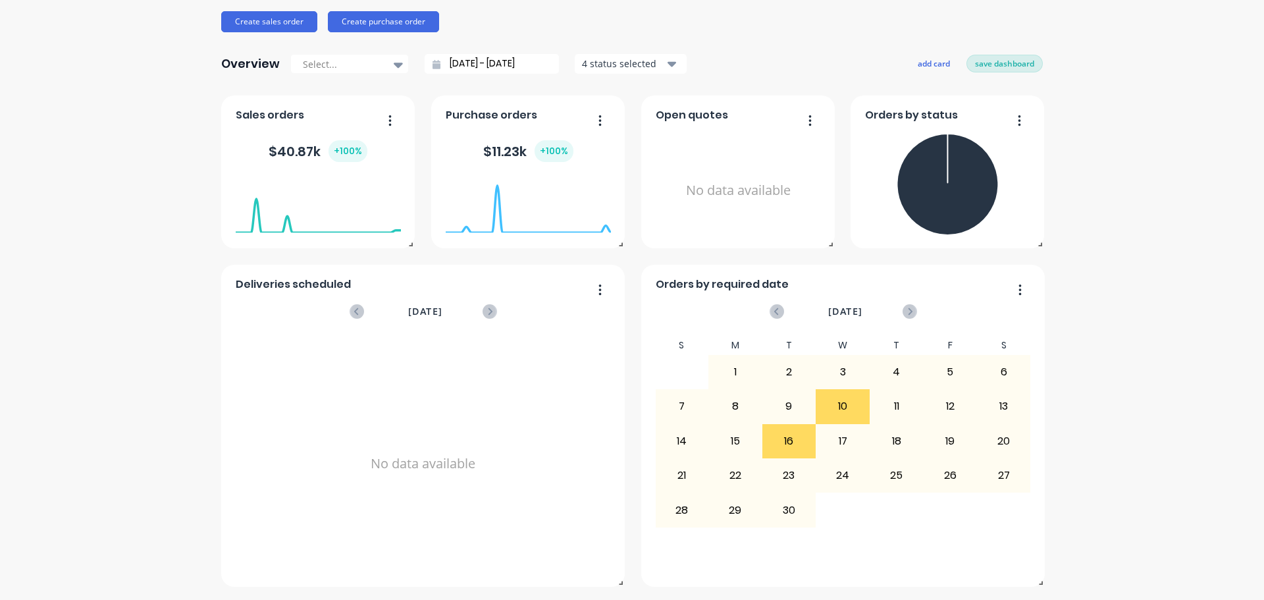
click at [996, 72] on button "save dashboard" at bounding box center [1005, 63] width 76 height 17
click at [1018, 121] on icon "button" at bounding box center [1019, 120] width 3 height 13
click at [1046, 122] on div "Ideal Stainless Create sales order Create purchase order Overview Select... [DA…" at bounding box center [632, 243] width 1264 height 688
click at [813, 119] on button "button" at bounding box center [806, 121] width 28 height 20
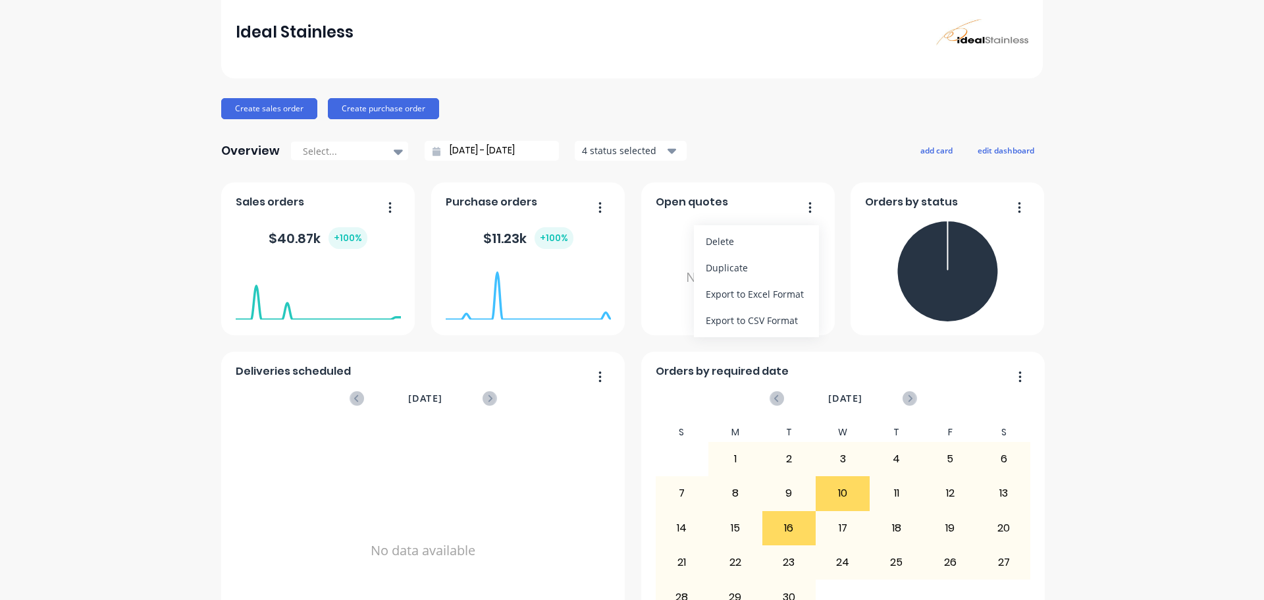
scroll to position [0, 0]
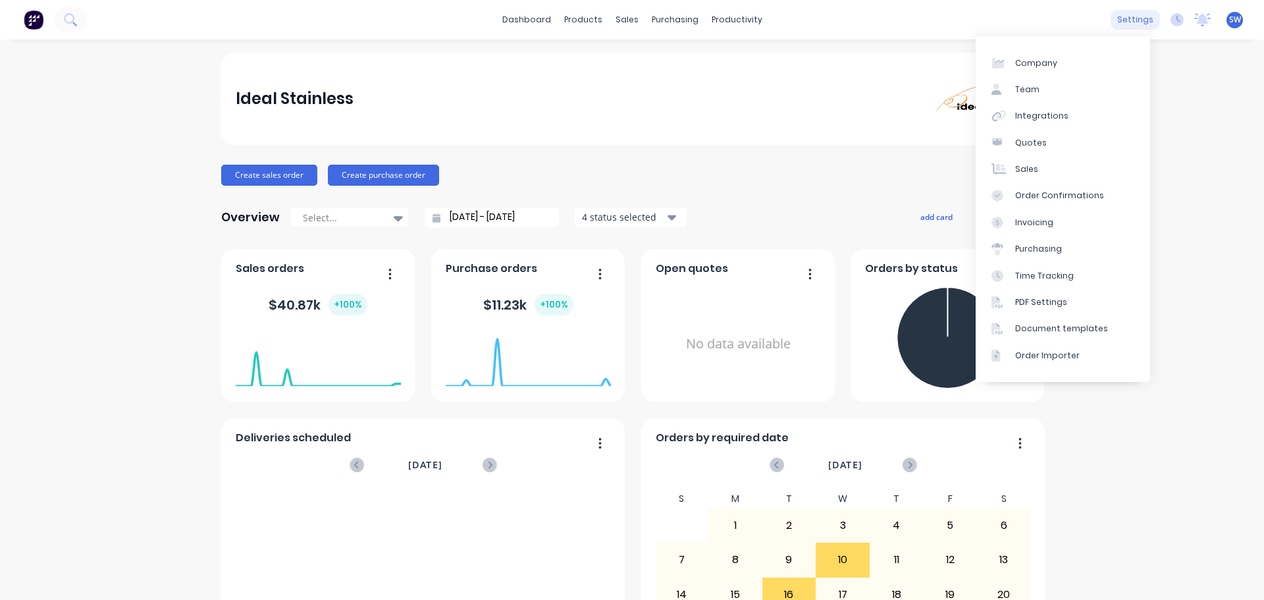
click at [1131, 24] on div "settings" at bounding box center [1135, 20] width 49 height 20
click at [1058, 327] on div "Document templates" at bounding box center [1061, 329] width 93 height 12
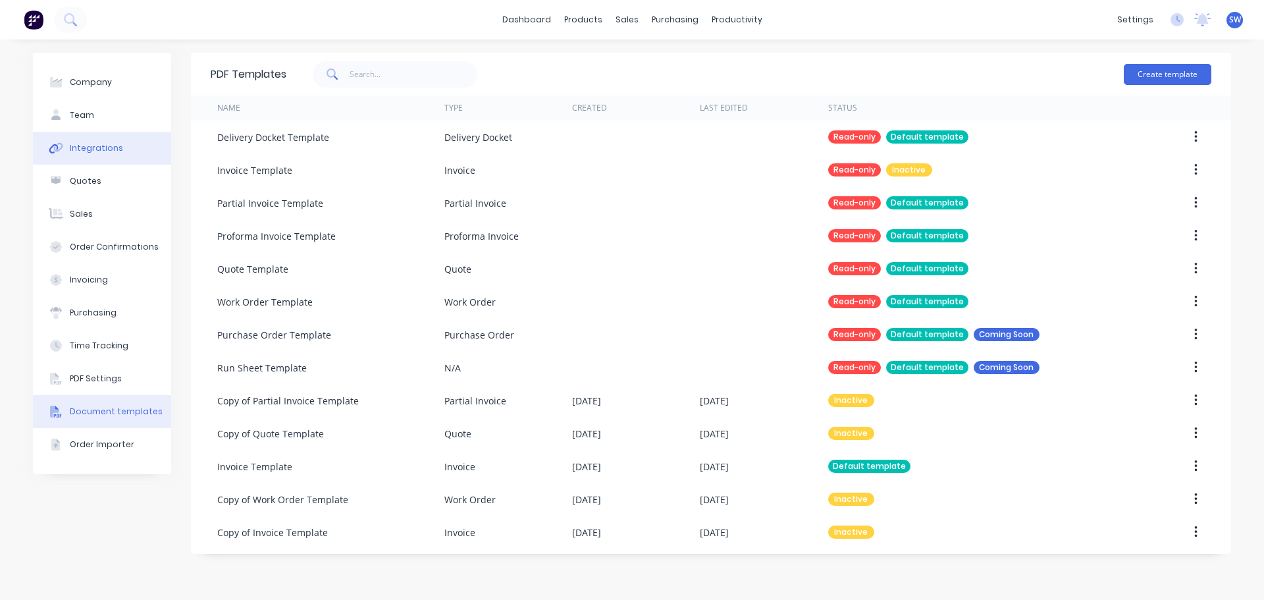
click at [80, 150] on div "Integrations" at bounding box center [96, 148] width 53 height 12
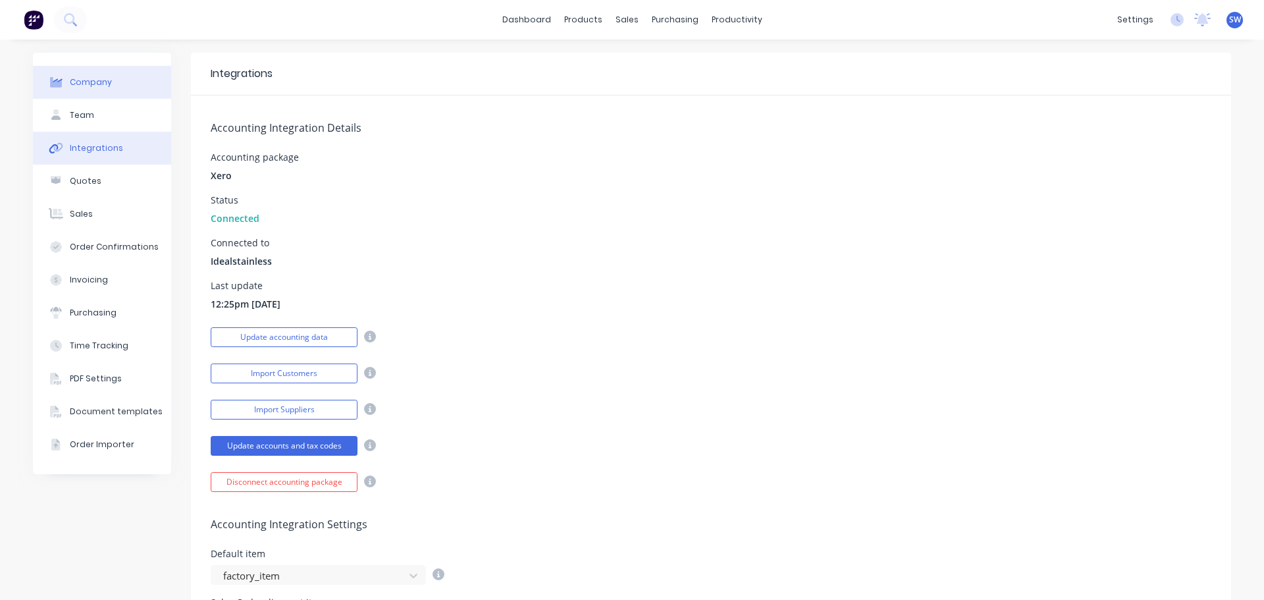
click at [105, 87] on button "Company" at bounding box center [102, 82] width 138 height 33
select select "AU"
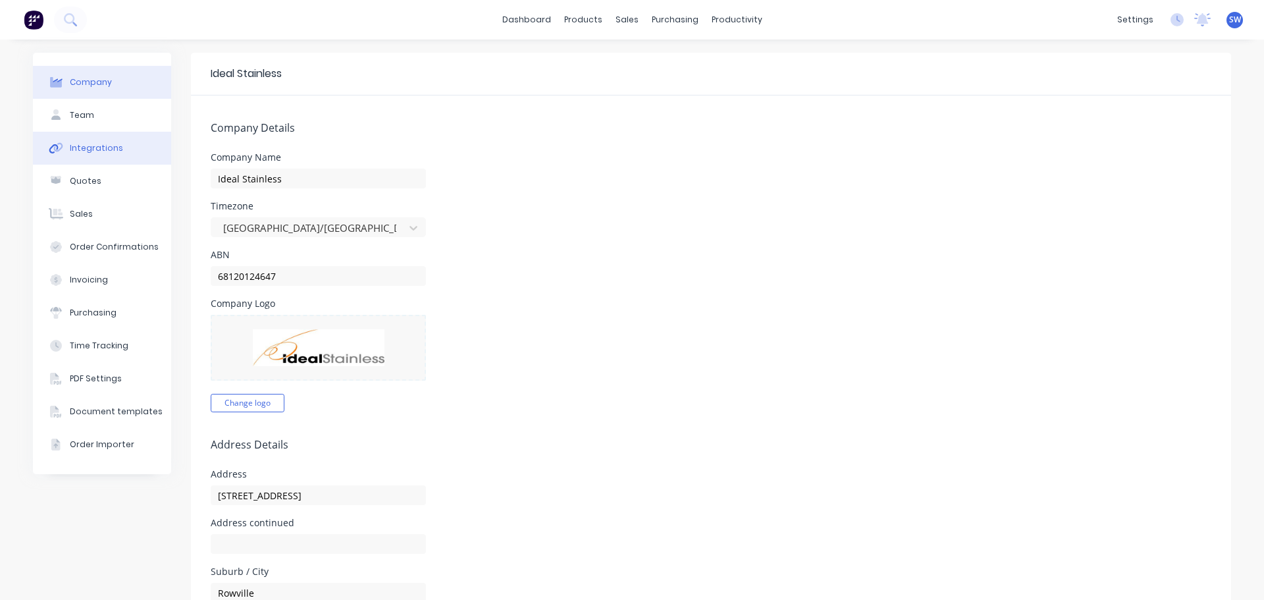
click at [102, 151] on div "Integrations" at bounding box center [96, 148] width 53 height 12
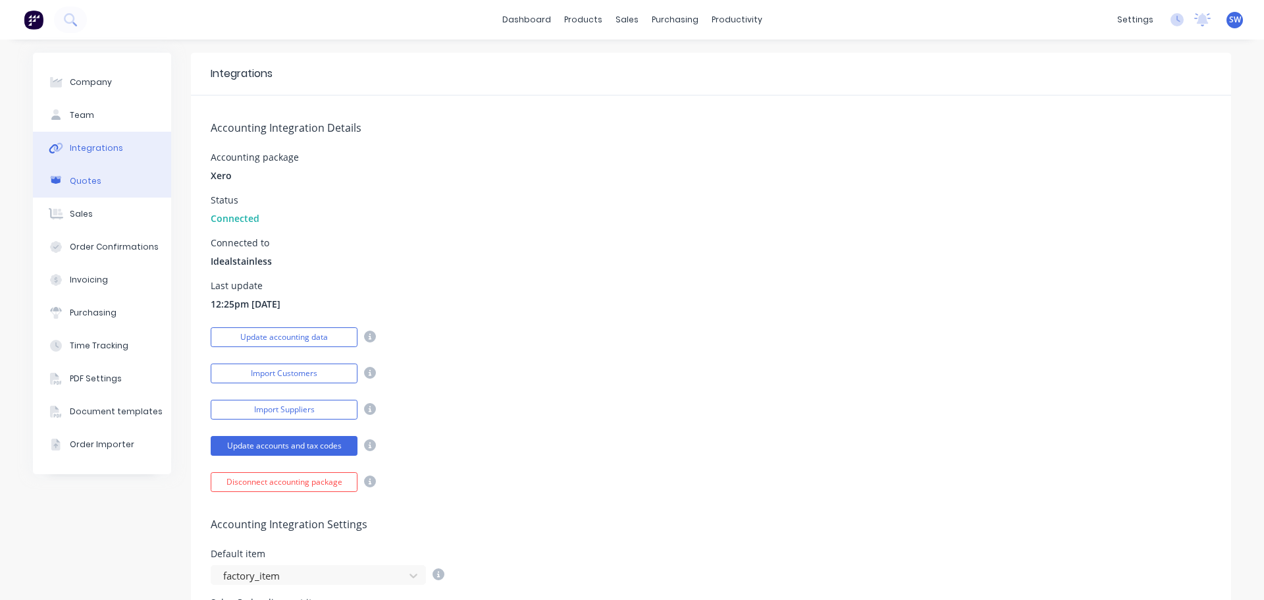
click at [97, 180] on button "Quotes" at bounding box center [102, 181] width 138 height 33
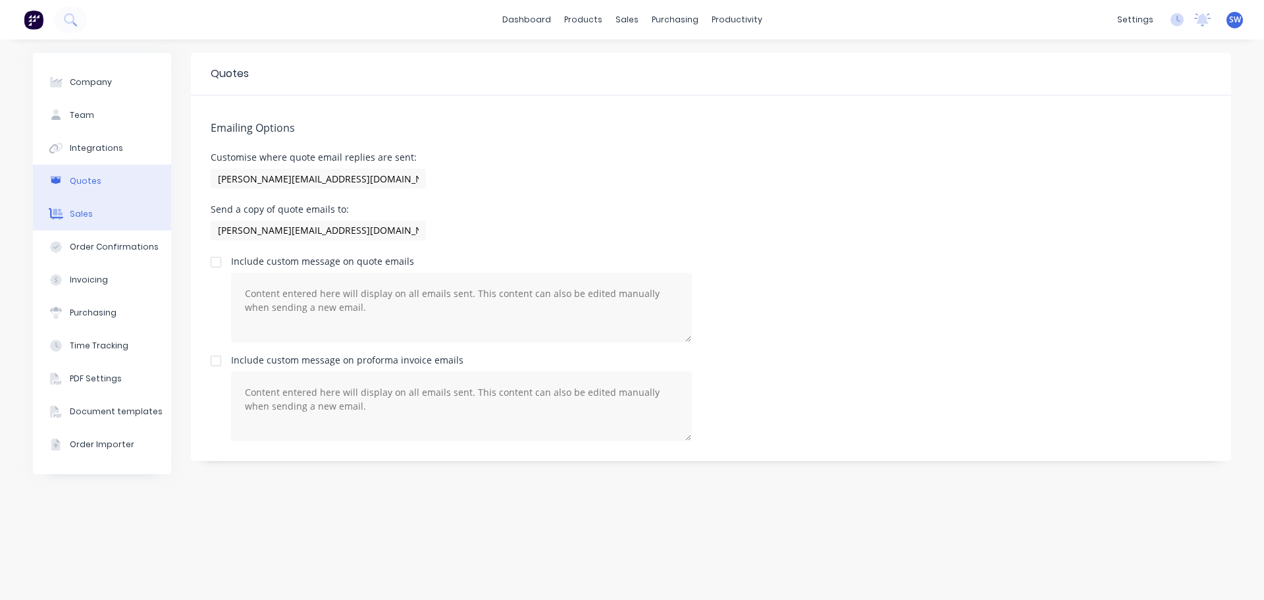
click at [82, 210] on div "Sales" at bounding box center [81, 214] width 23 height 12
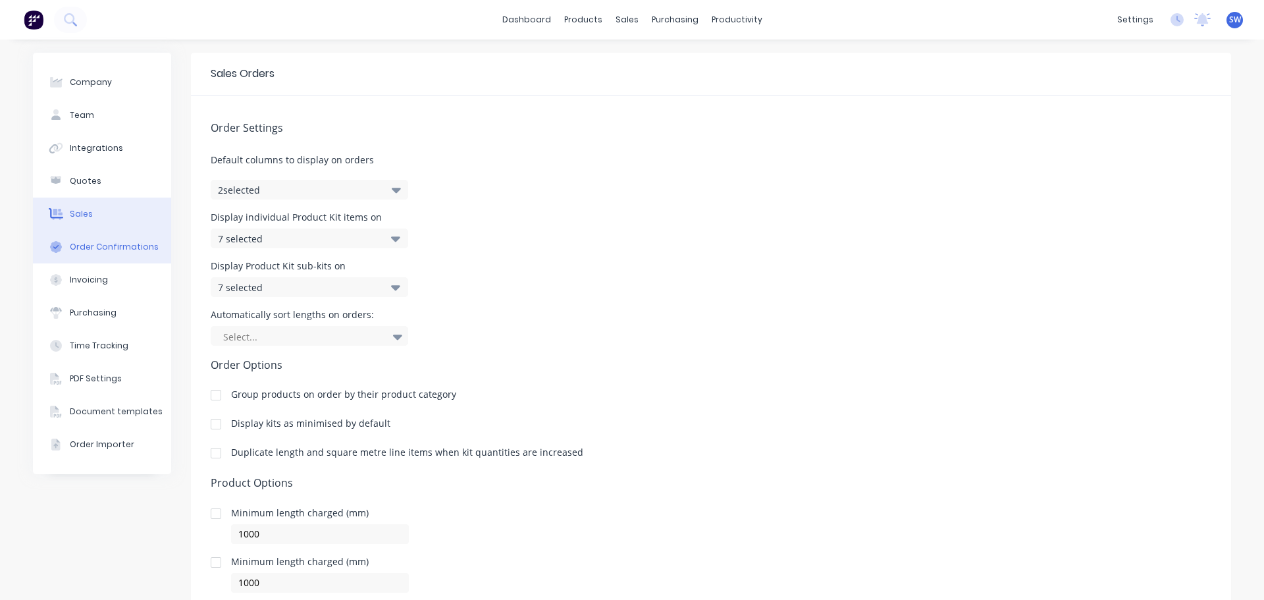
click at [97, 252] on div "Order Confirmations" at bounding box center [114, 247] width 89 height 12
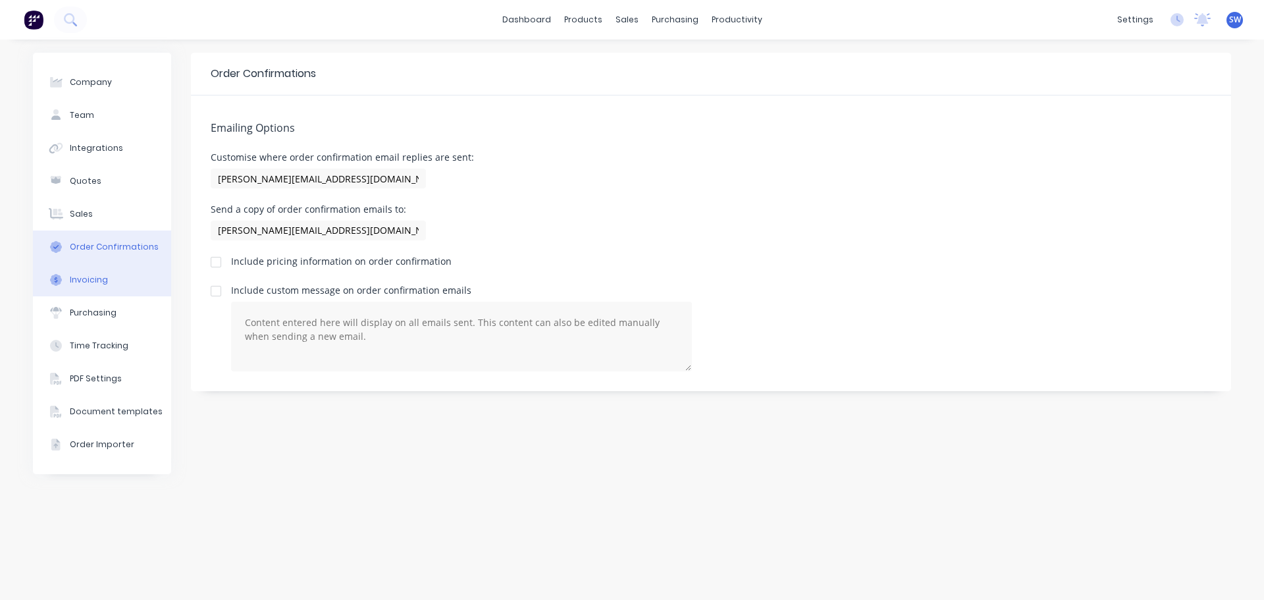
click at [93, 286] on button "Invoicing" at bounding box center [102, 279] width 138 height 33
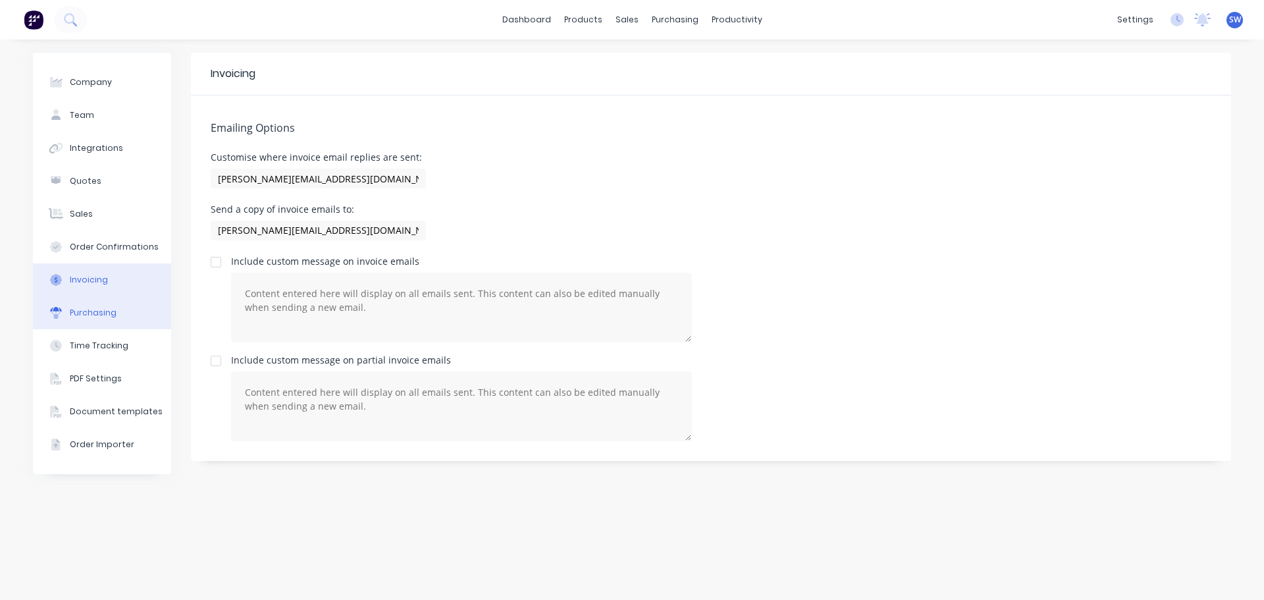
click at [91, 317] on div "Purchasing" at bounding box center [93, 313] width 47 height 12
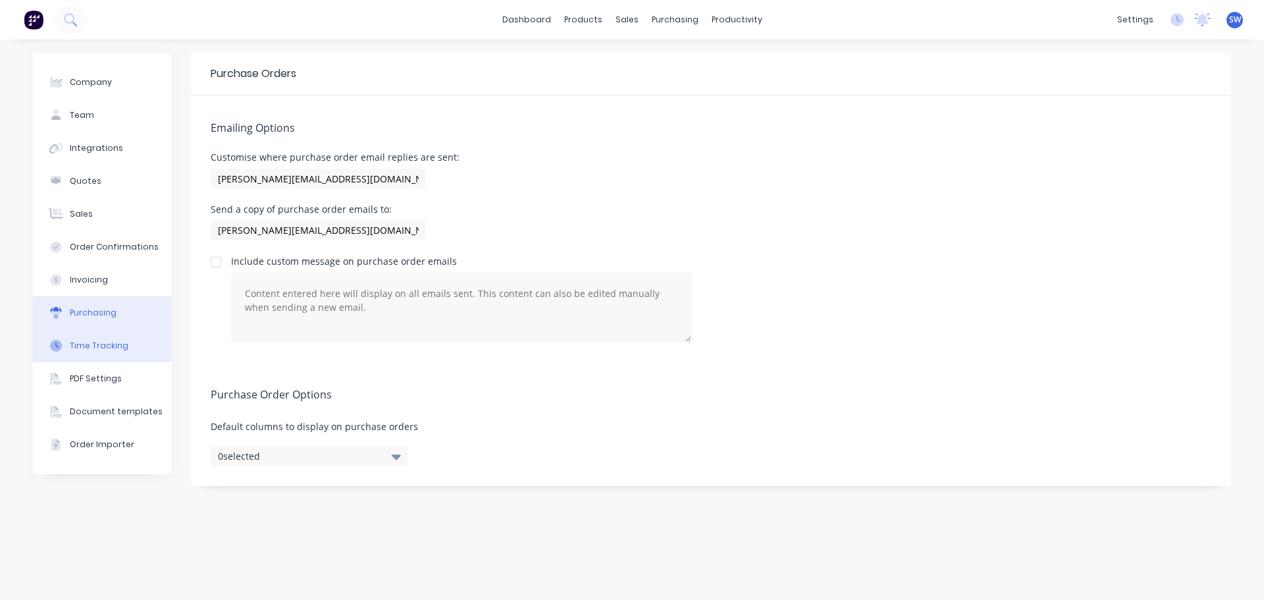
click at [98, 352] on button "Time Tracking" at bounding box center [102, 345] width 138 height 33
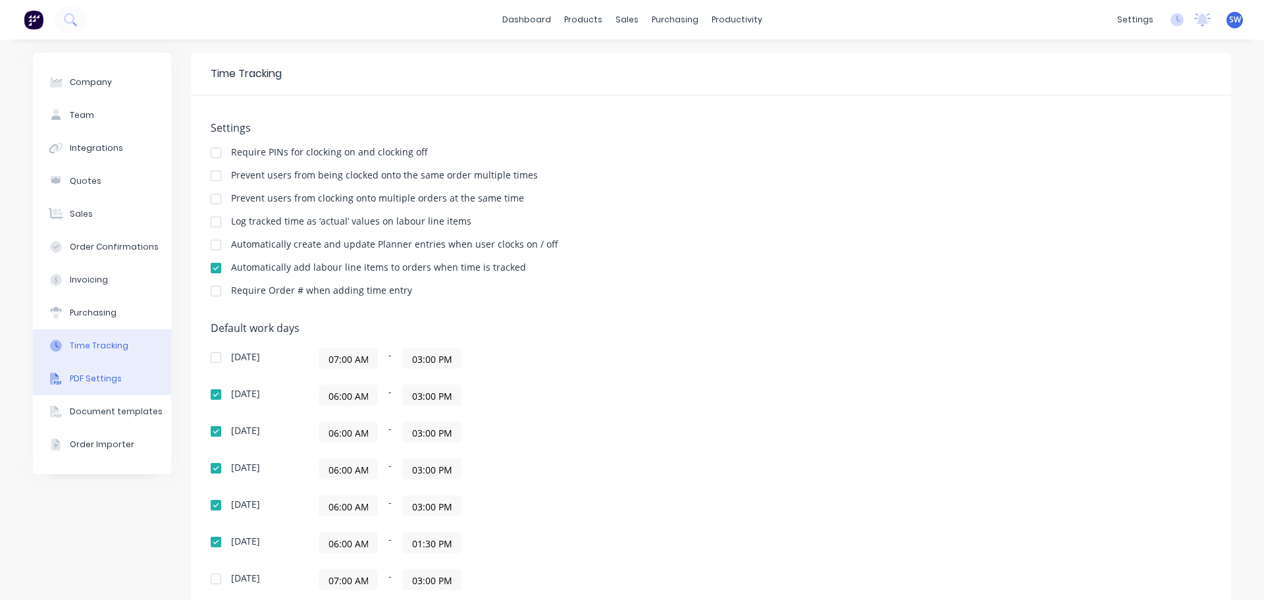
scroll to position [101, 0]
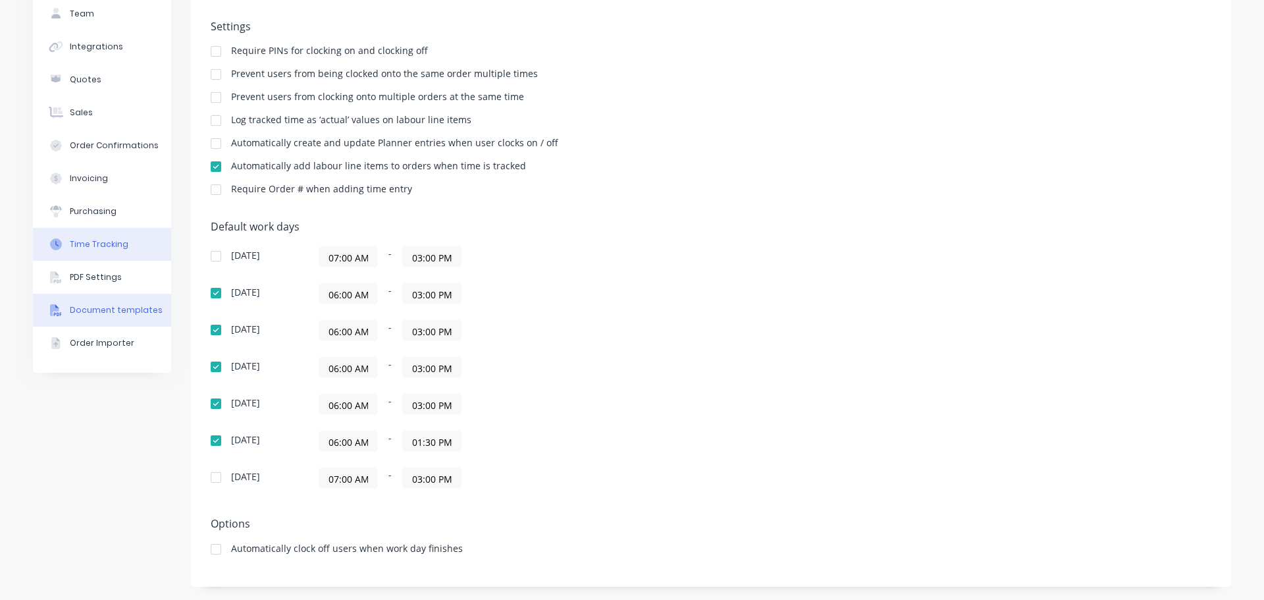
click at [83, 306] on div "Document templates" at bounding box center [116, 310] width 93 height 12
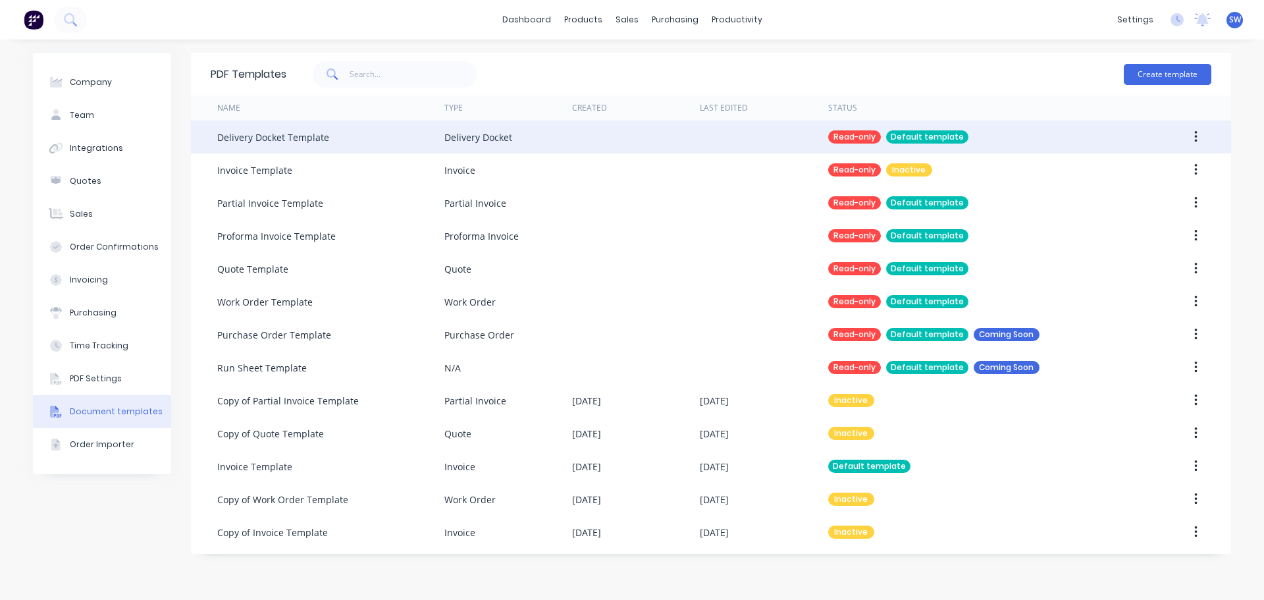
click at [932, 136] on div "Default template" at bounding box center [927, 136] width 82 height 13
click at [477, 132] on div "Delivery Docket" at bounding box center [479, 137] width 68 height 14
click at [851, 133] on div "Read-only" at bounding box center [854, 136] width 53 height 13
drag, startPoint x: 851, startPoint y: 133, endPoint x: 1188, endPoint y: 131, distance: 336.5
click at [1188, 128] on button "button" at bounding box center [1196, 137] width 31 height 24
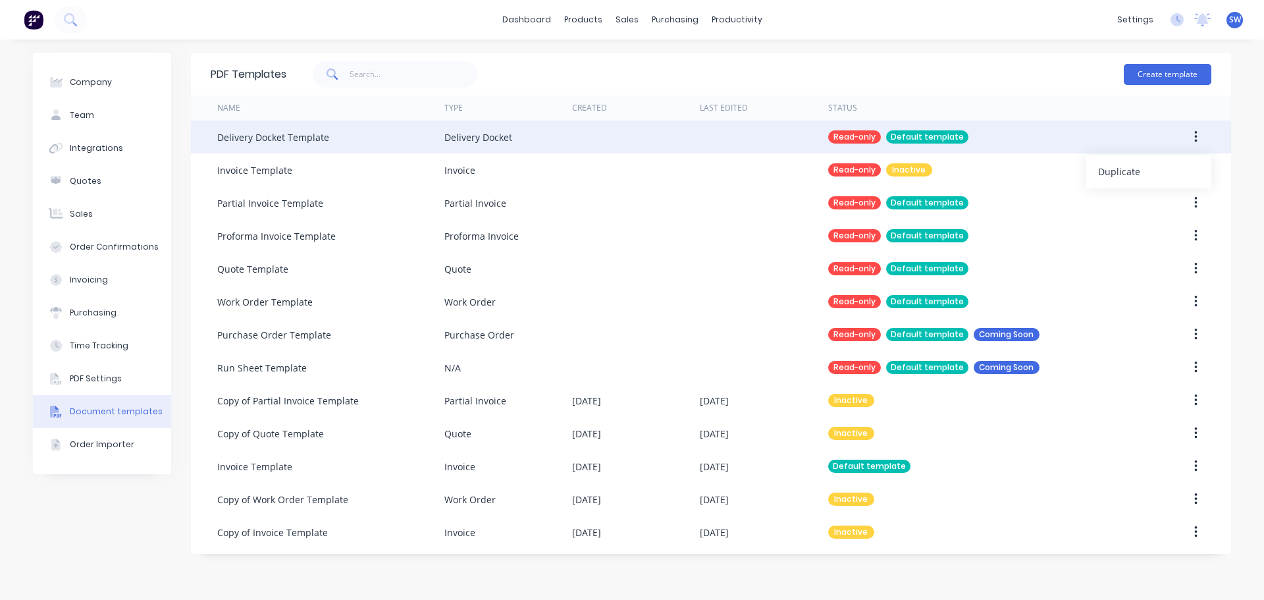
click at [1197, 138] on icon "button" at bounding box center [1196, 137] width 3 height 14
click at [1196, 136] on icon "button" at bounding box center [1196, 137] width 3 height 12
click at [1118, 167] on div "Duplicate" at bounding box center [1148, 171] width 101 height 19
click at [1196, 133] on icon "button" at bounding box center [1196, 137] width 3 height 12
click at [1119, 171] on div "Duplicate" at bounding box center [1148, 171] width 101 height 19
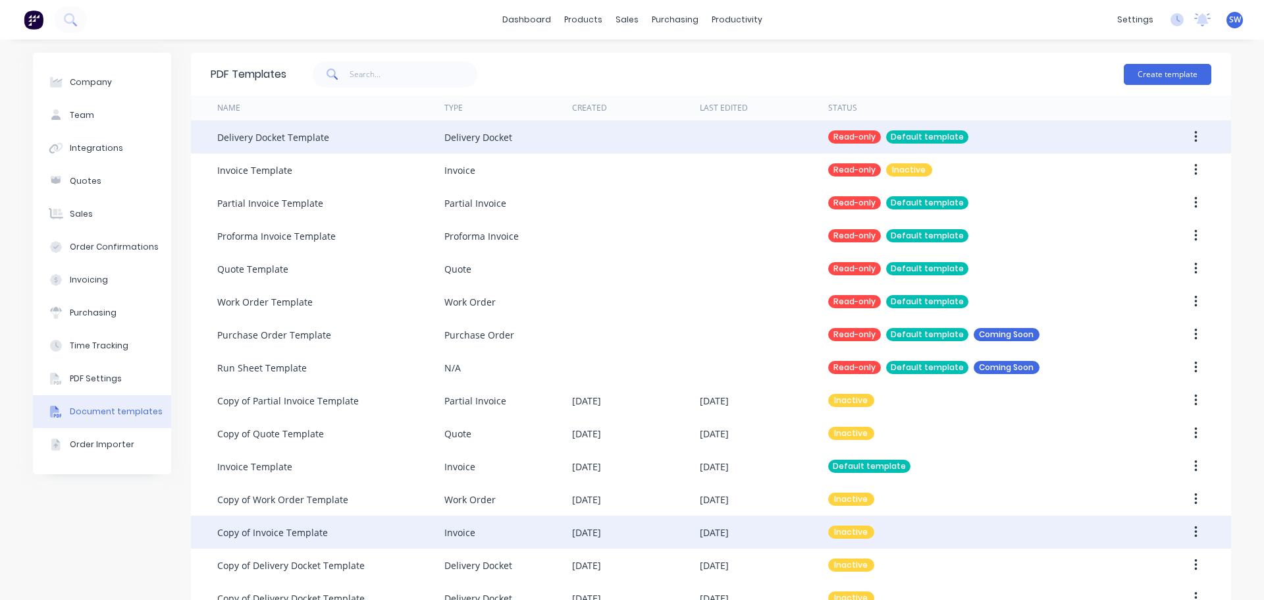
scroll to position [33, 0]
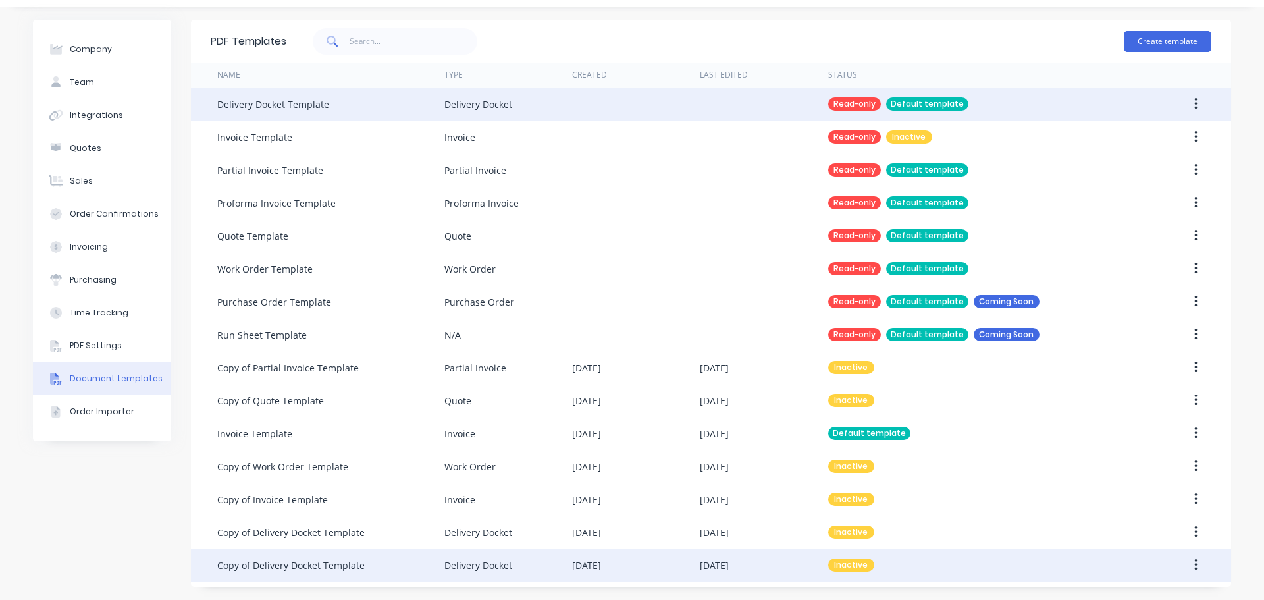
click at [292, 574] on div "Copy of Delivery Docket Template" at bounding box center [330, 565] width 227 height 33
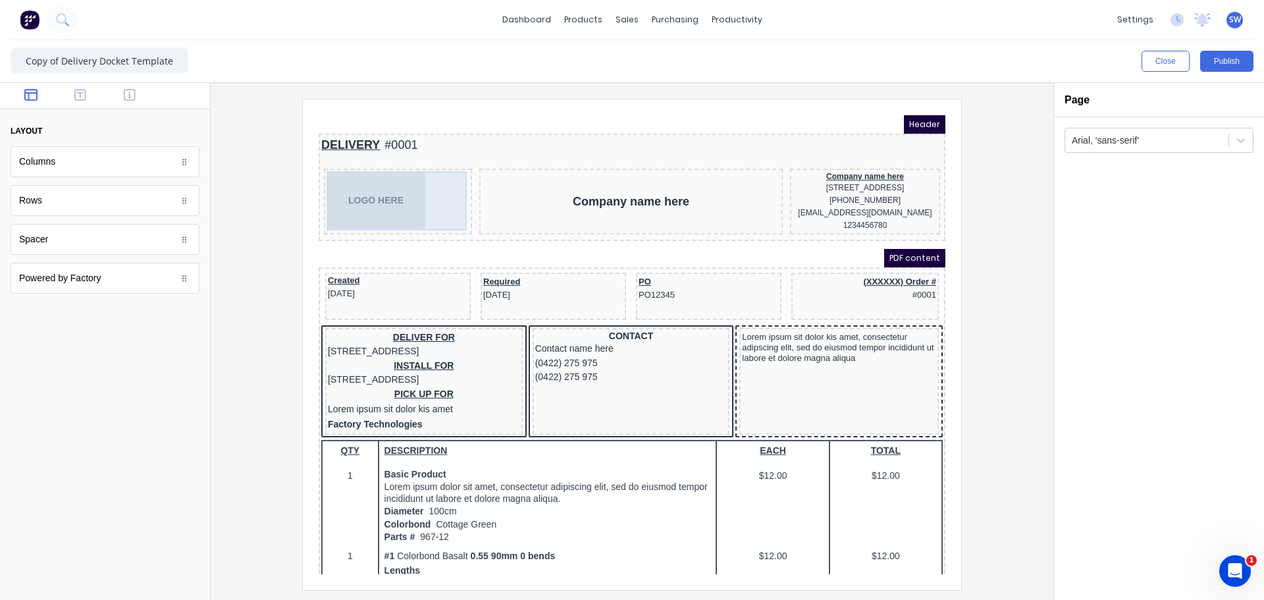
click at [367, 183] on div "LOGO HERE" at bounding box center [382, 184] width 143 height 59
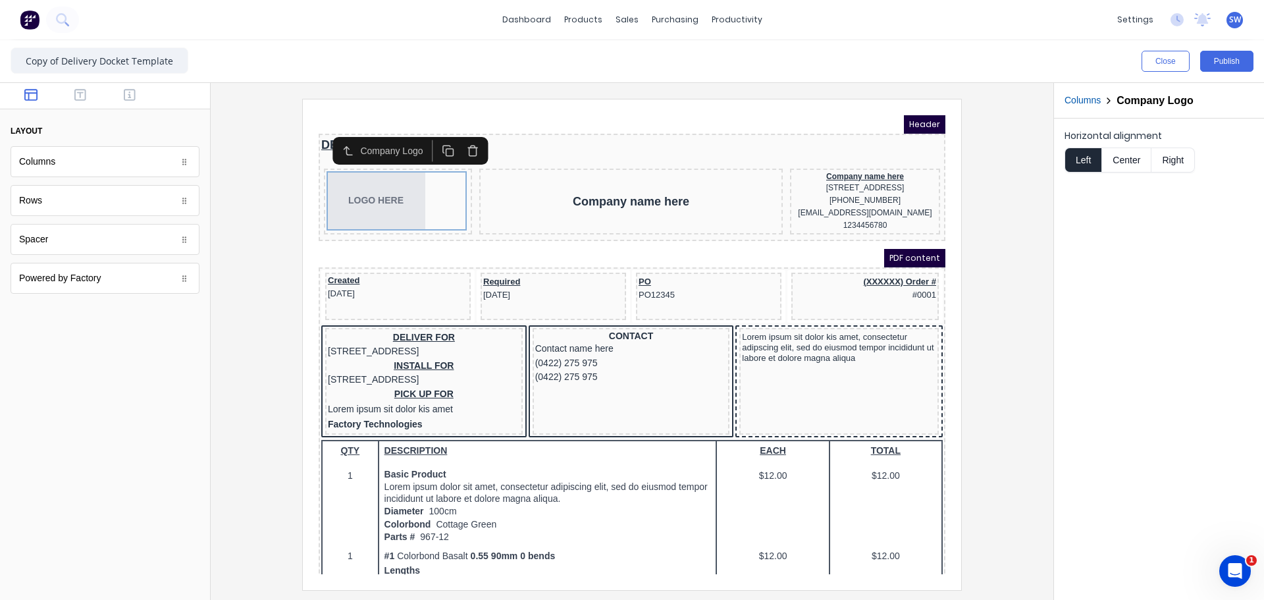
click at [355, 132] on div "Company Logo" at bounding box center [378, 135] width 68 height 14
click at [332, 133] on icon "button" at bounding box center [332, 135] width 13 height 13
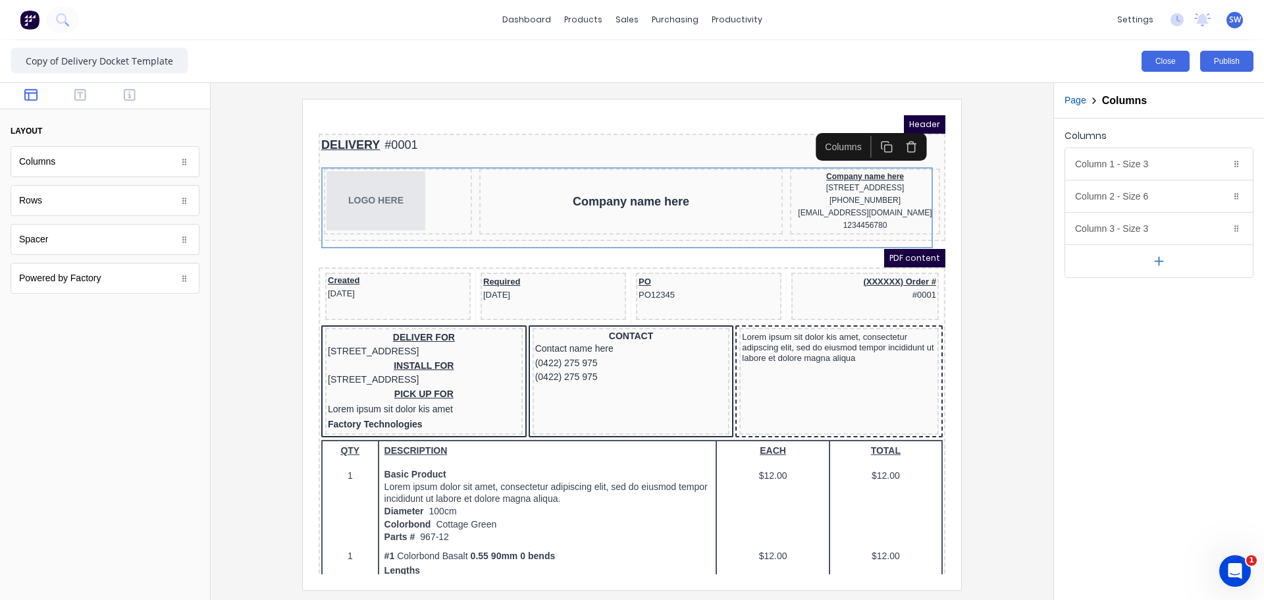
click at [1158, 58] on button "Close" at bounding box center [1166, 61] width 48 height 21
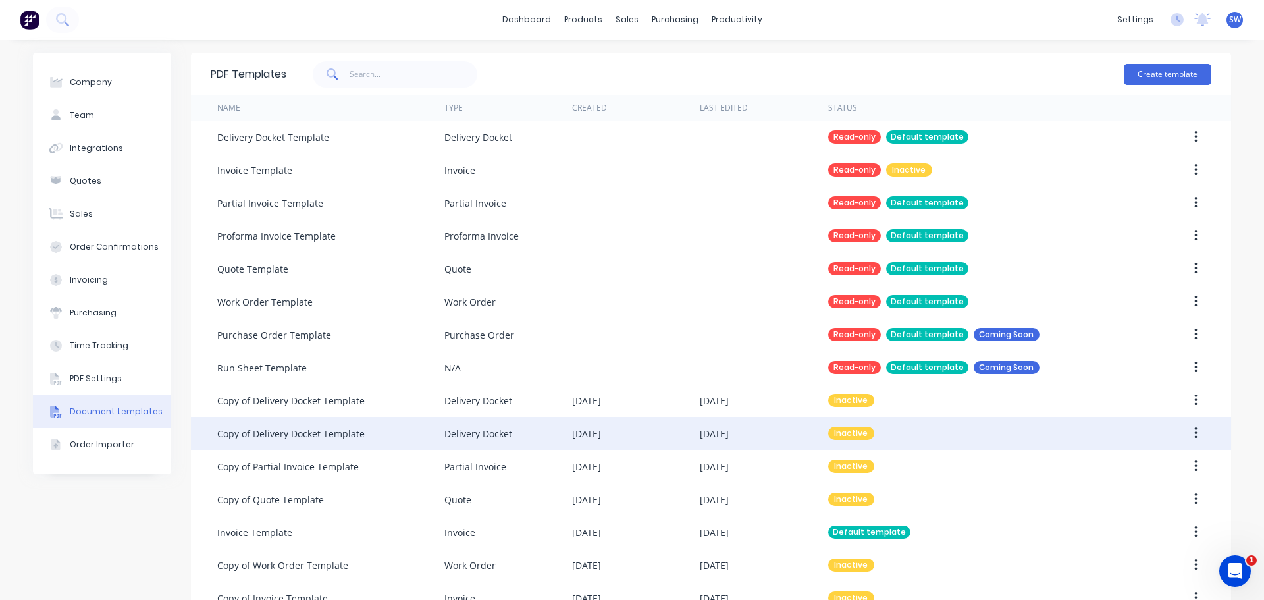
scroll to position [33, 0]
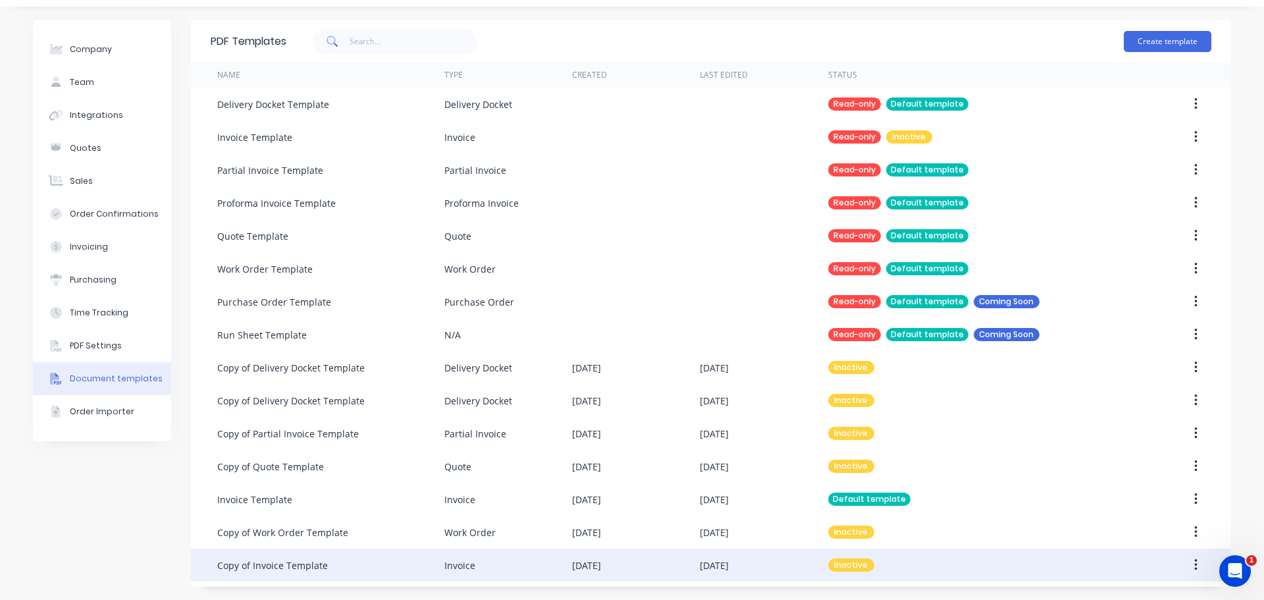
click at [1187, 569] on button "button" at bounding box center [1196, 565] width 31 height 24
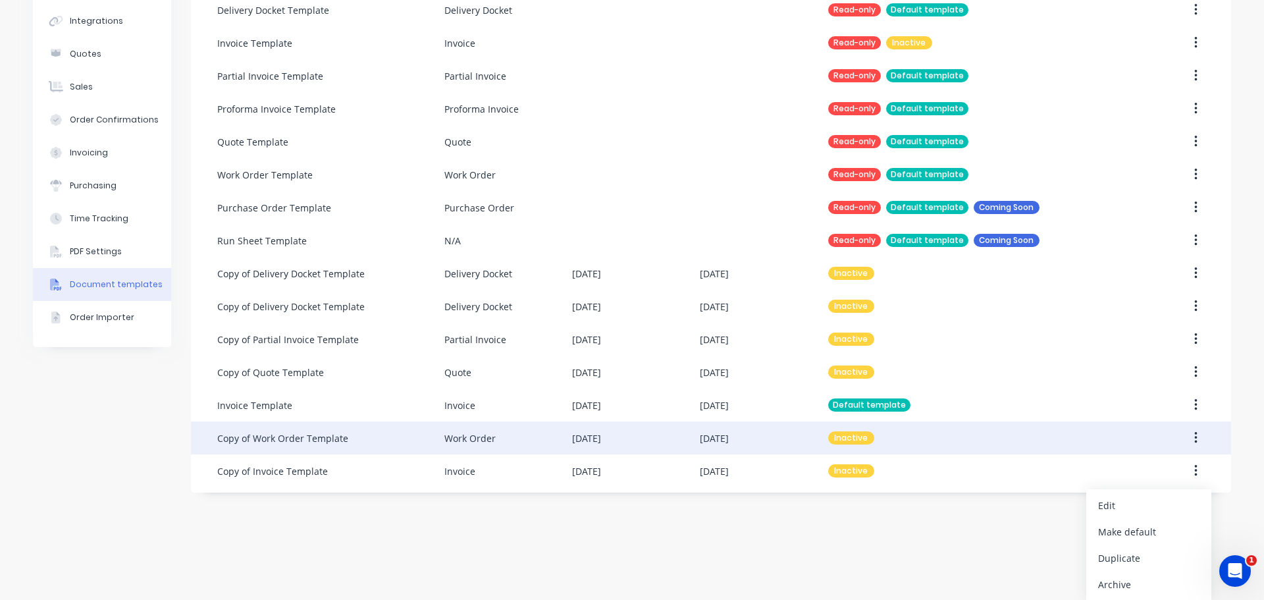
scroll to position [128, 0]
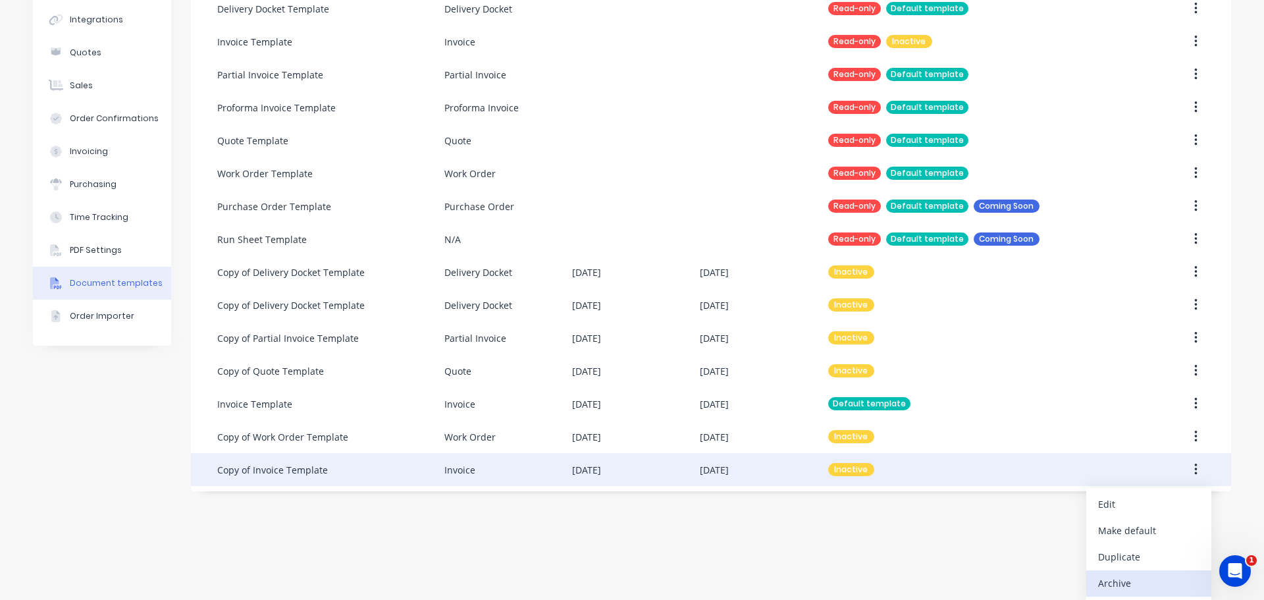
click at [1109, 589] on div "Archive" at bounding box center [1148, 583] width 101 height 19
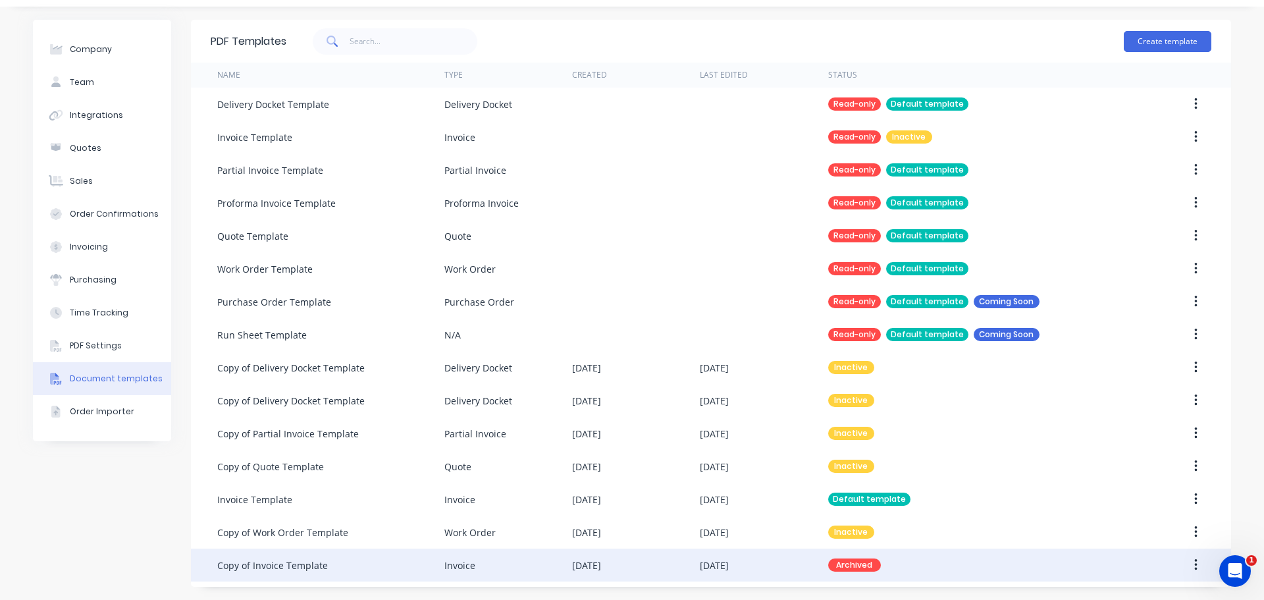
click at [1195, 567] on icon "button" at bounding box center [1196, 565] width 3 height 14
click at [862, 564] on div "Archived" at bounding box center [854, 564] width 53 height 13
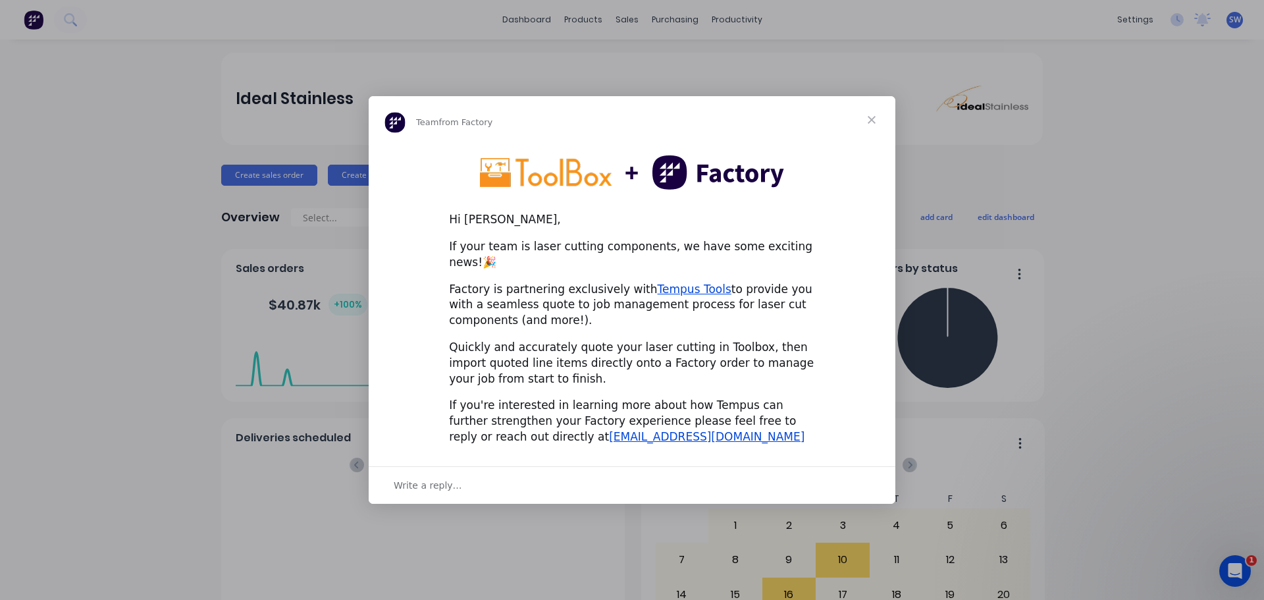
click at [877, 128] on span "Close" at bounding box center [871, 119] width 47 height 47
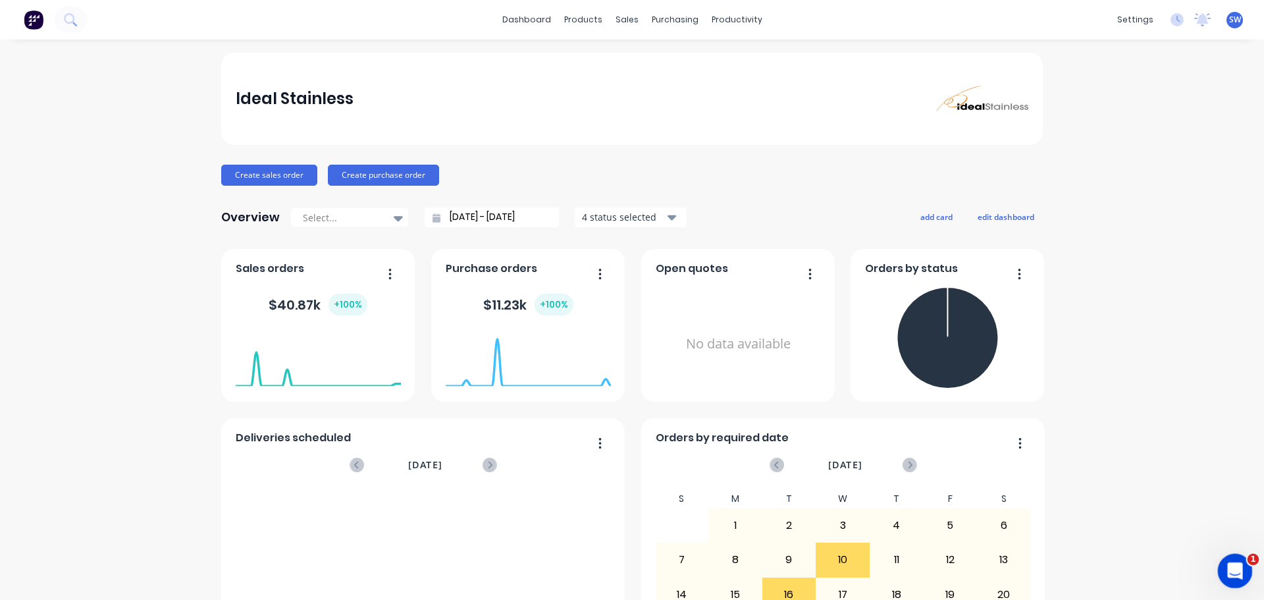
click at [1243, 576] on div "Open Intercom Messenger" at bounding box center [1233, 568] width 43 height 43
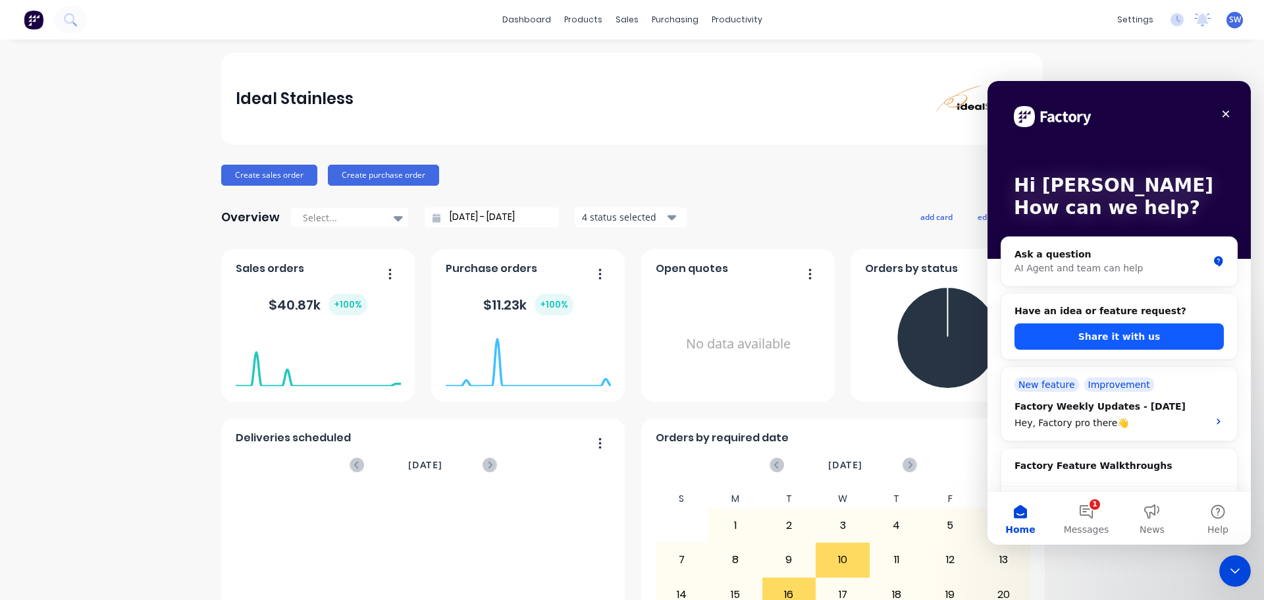
click at [1096, 339] on button "Share it with us" at bounding box center [1119, 336] width 209 height 26
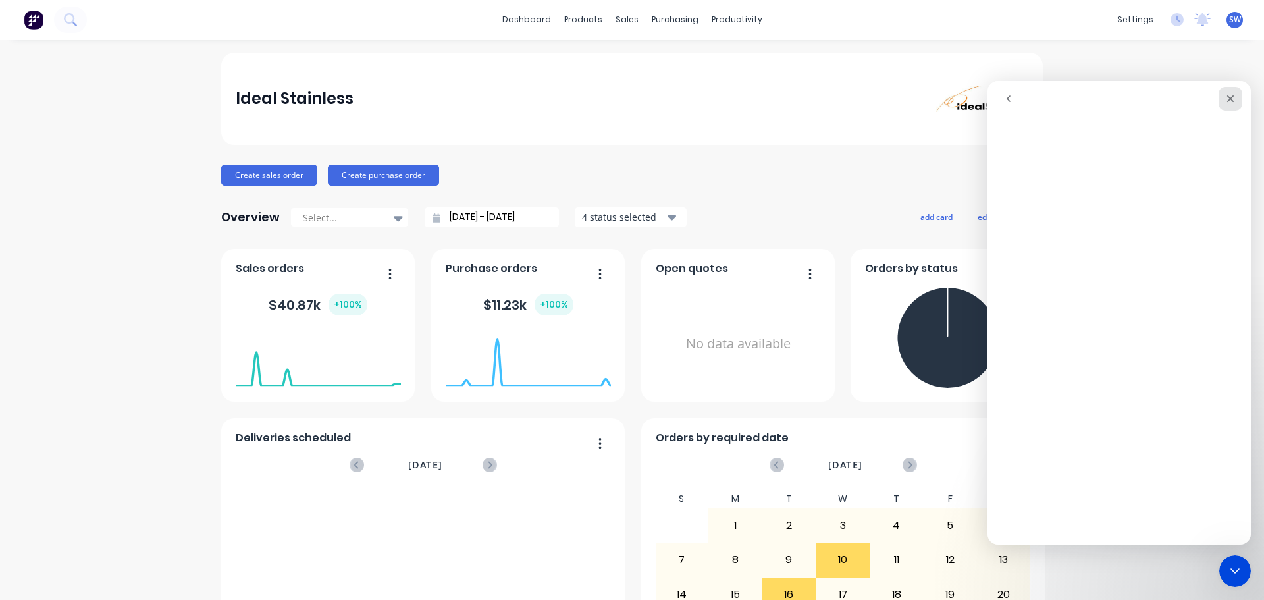
click at [1232, 95] on icon "Close" at bounding box center [1231, 99] width 11 height 11
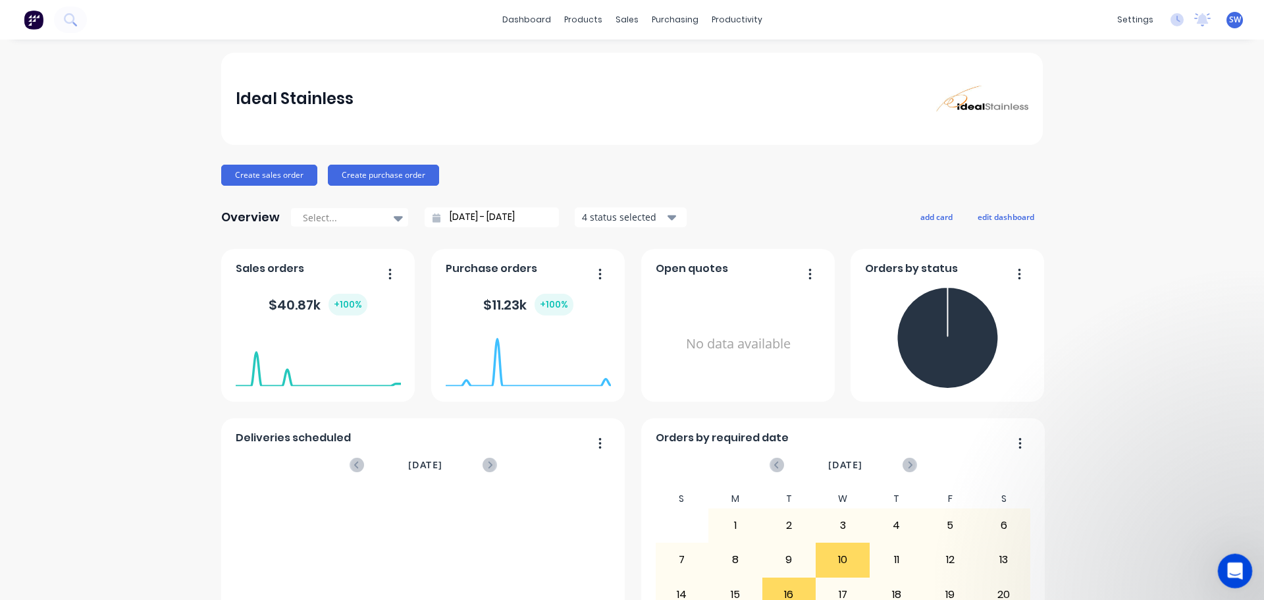
click at [1235, 570] on icon "Open Intercom Messenger" at bounding box center [1234, 569] width 22 height 22
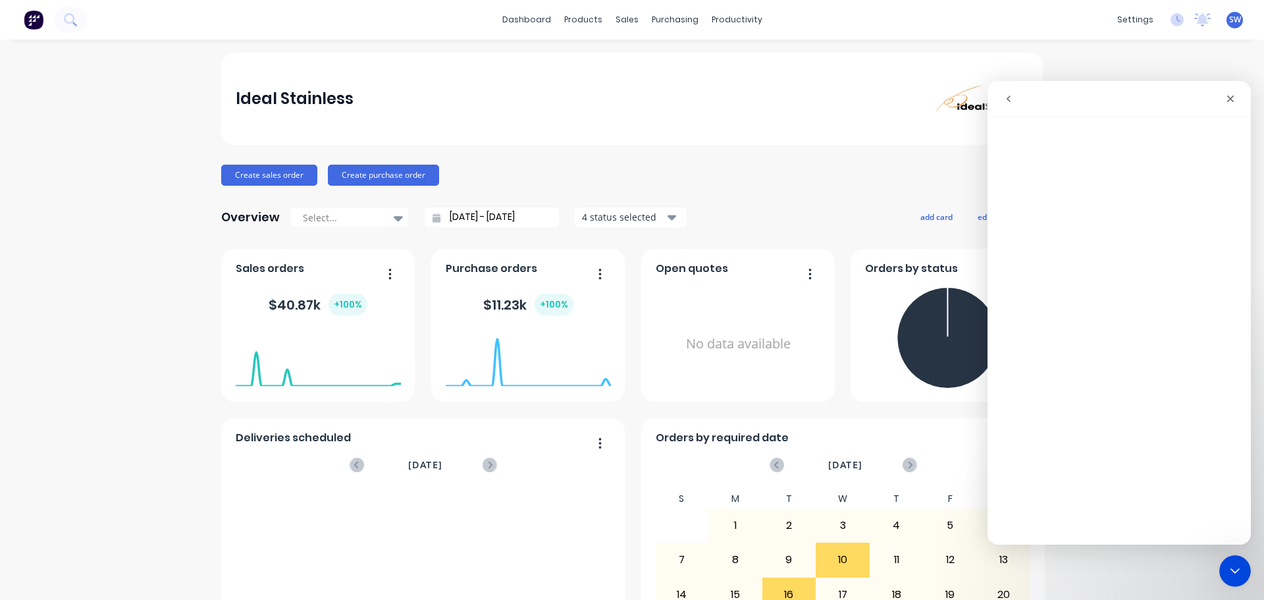
click at [1006, 101] on icon "go back" at bounding box center [1009, 99] width 11 height 11
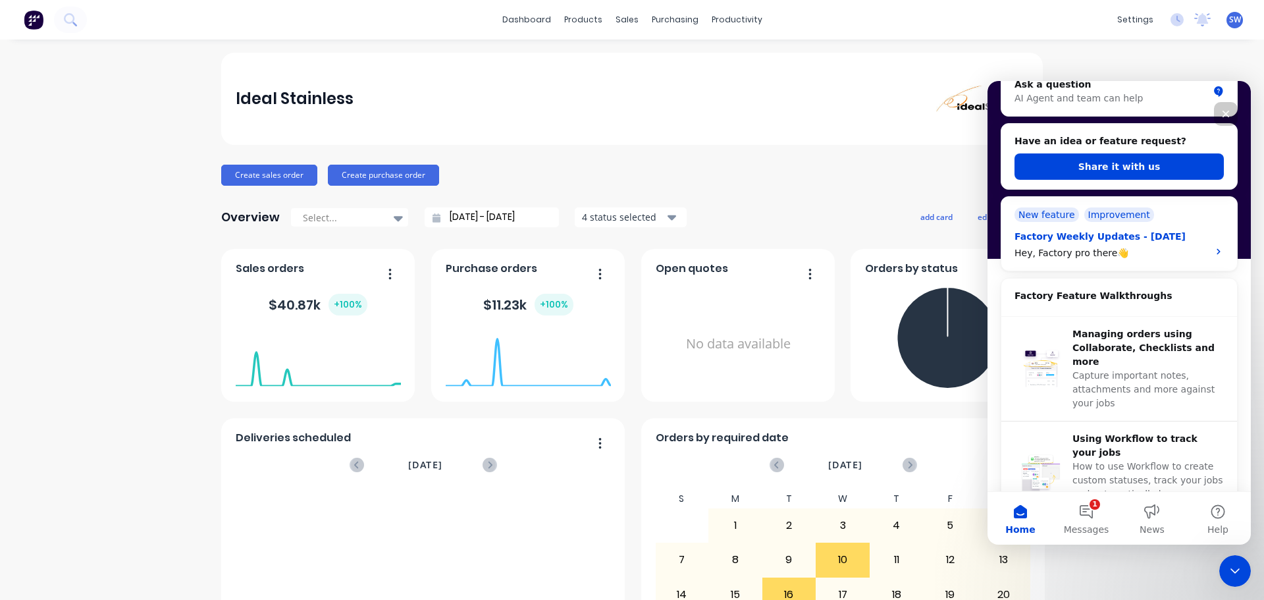
scroll to position [198, 0]
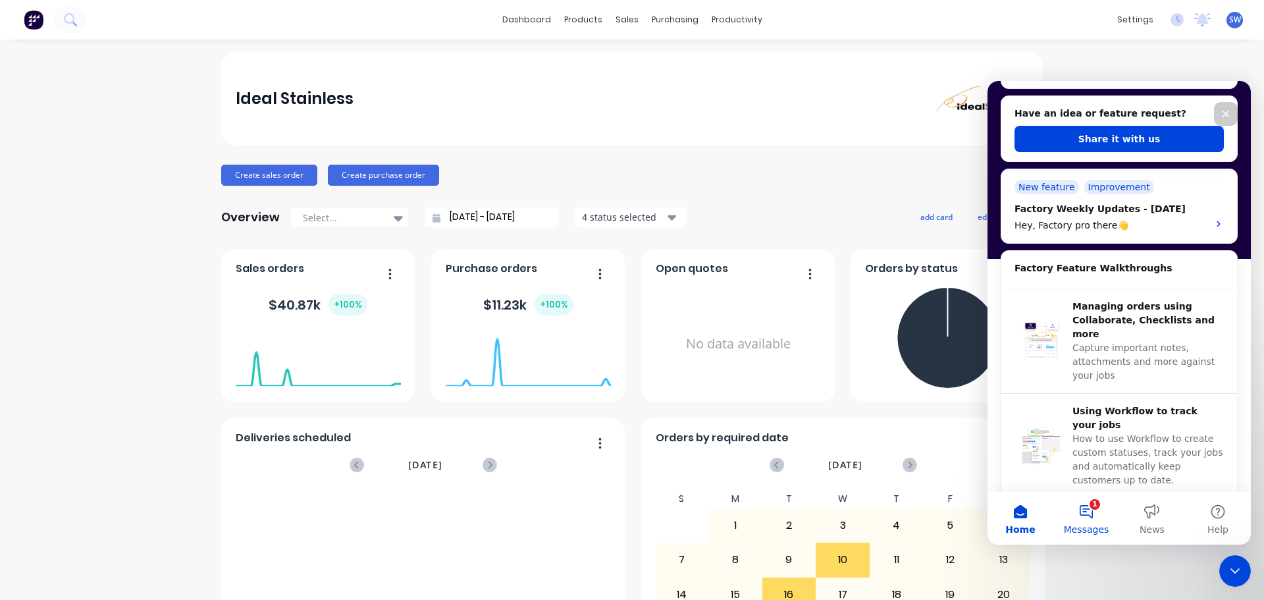
click at [1089, 518] on button "1 Messages" at bounding box center [1087, 518] width 66 height 53
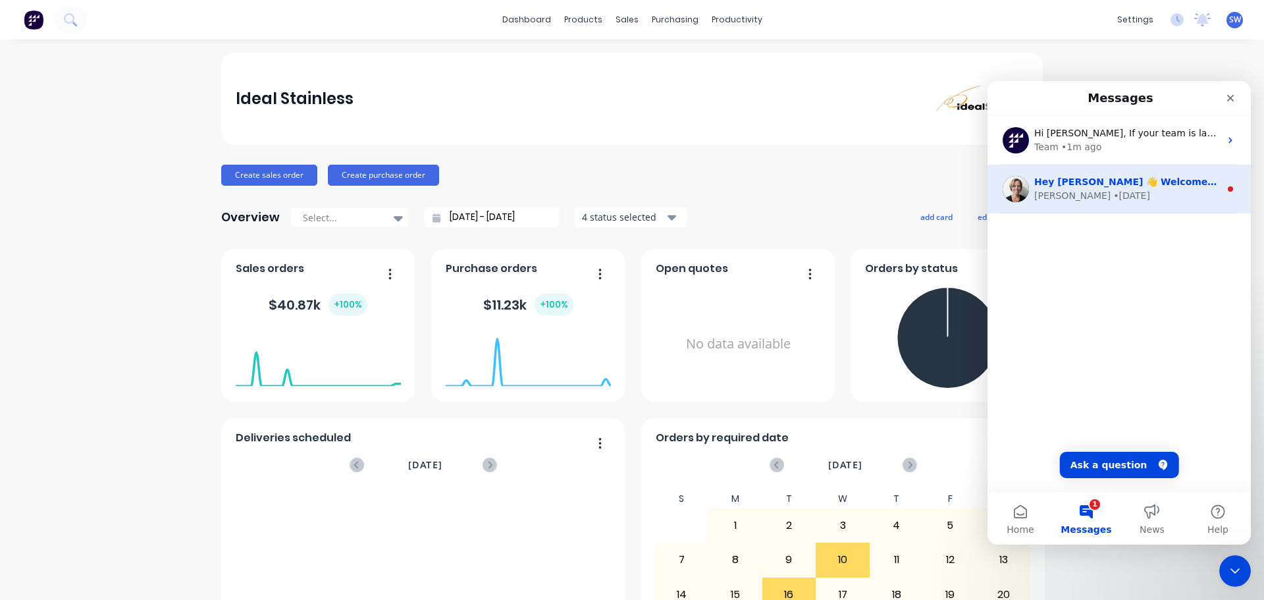
click at [1028, 190] on img "Intercom messenger" at bounding box center [1016, 189] width 26 height 26
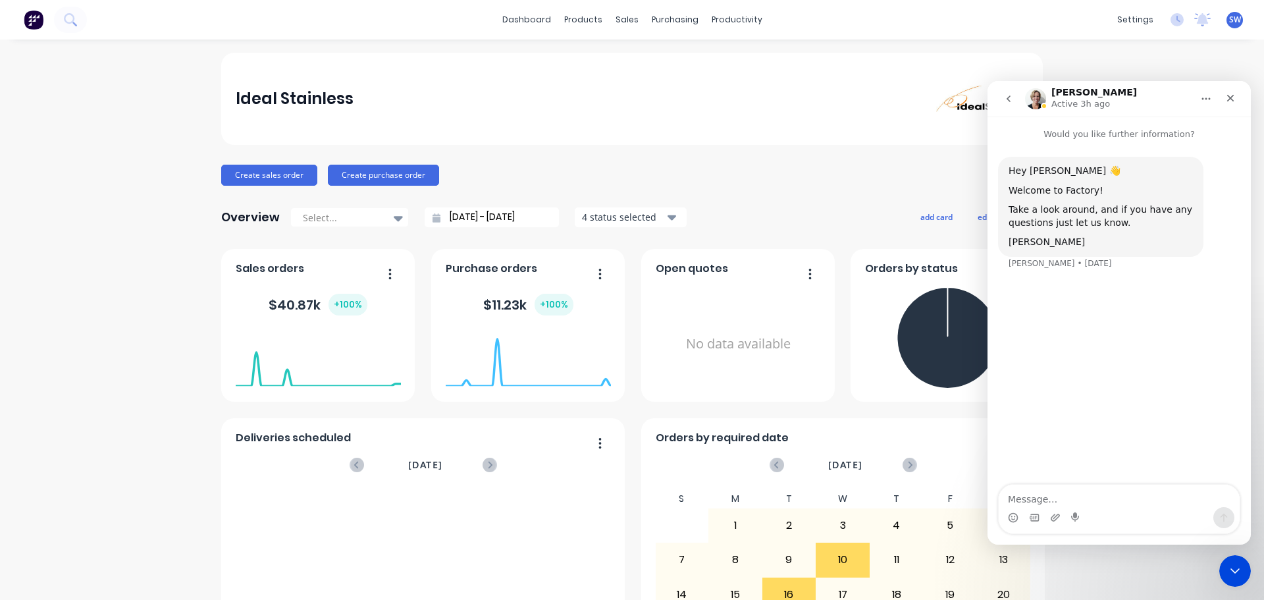
click at [1016, 101] on button "go back" at bounding box center [1008, 98] width 25 height 25
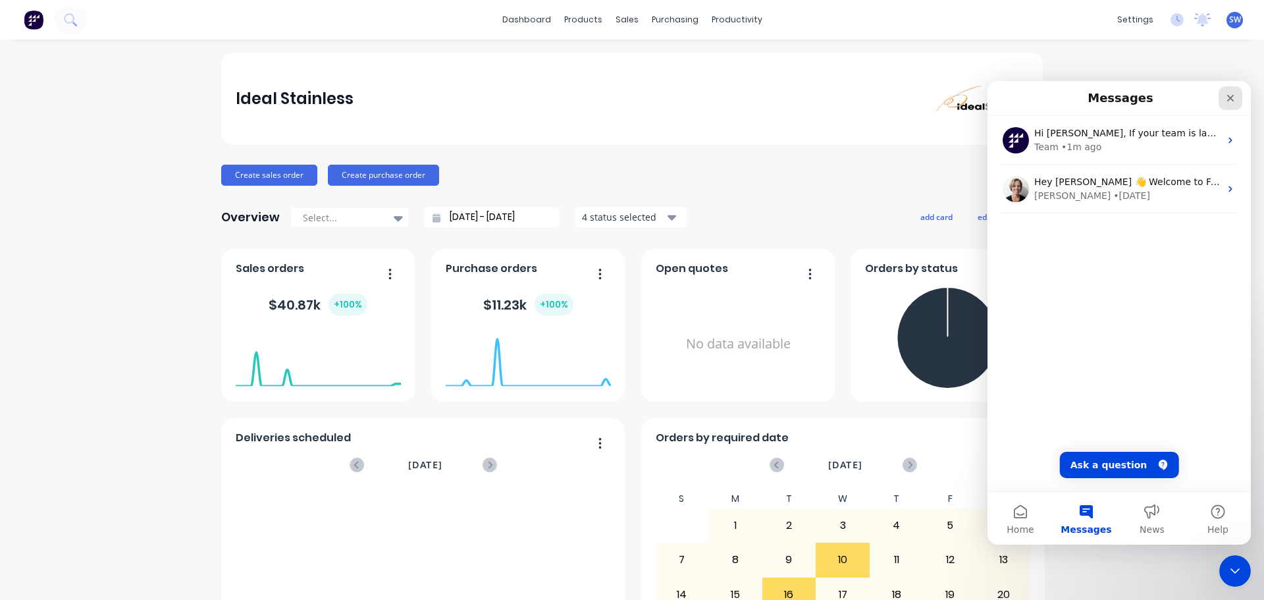
drag, startPoint x: 1226, startPoint y: 102, endPoint x: 2215, endPoint y: 188, distance: 992.9
click at [1226, 102] on icon "Close" at bounding box center [1231, 98] width 11 height 11
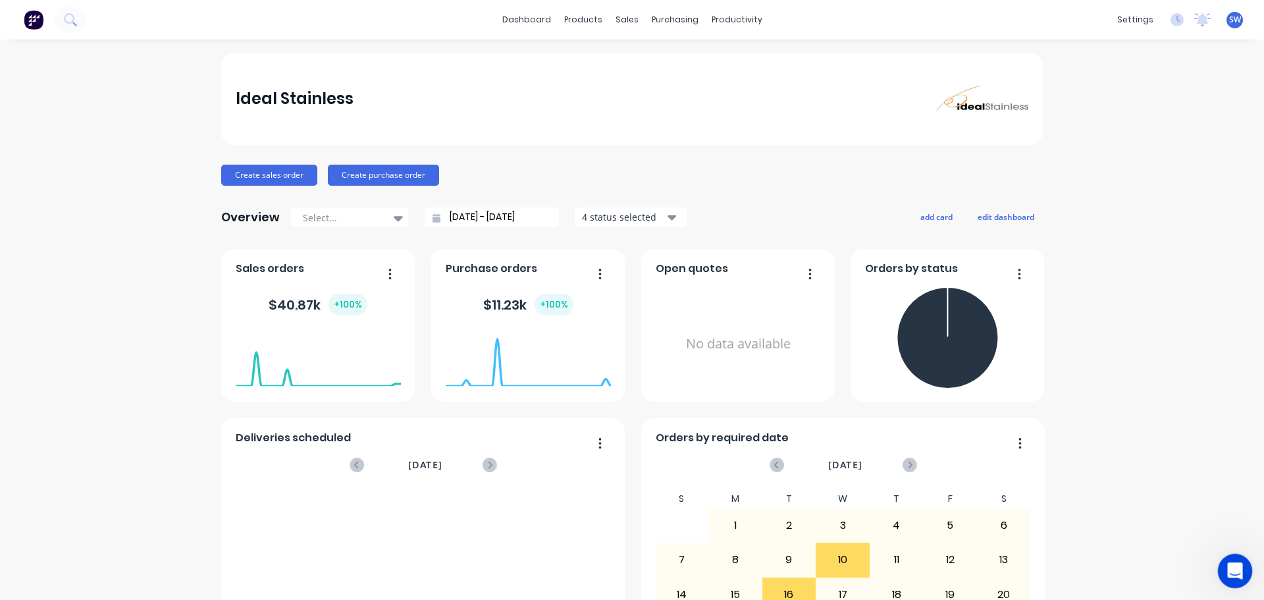
click at [1234, 575] on icon "Open Intercom Messenger" at bounding box center [1234, 569] width 22 height 22
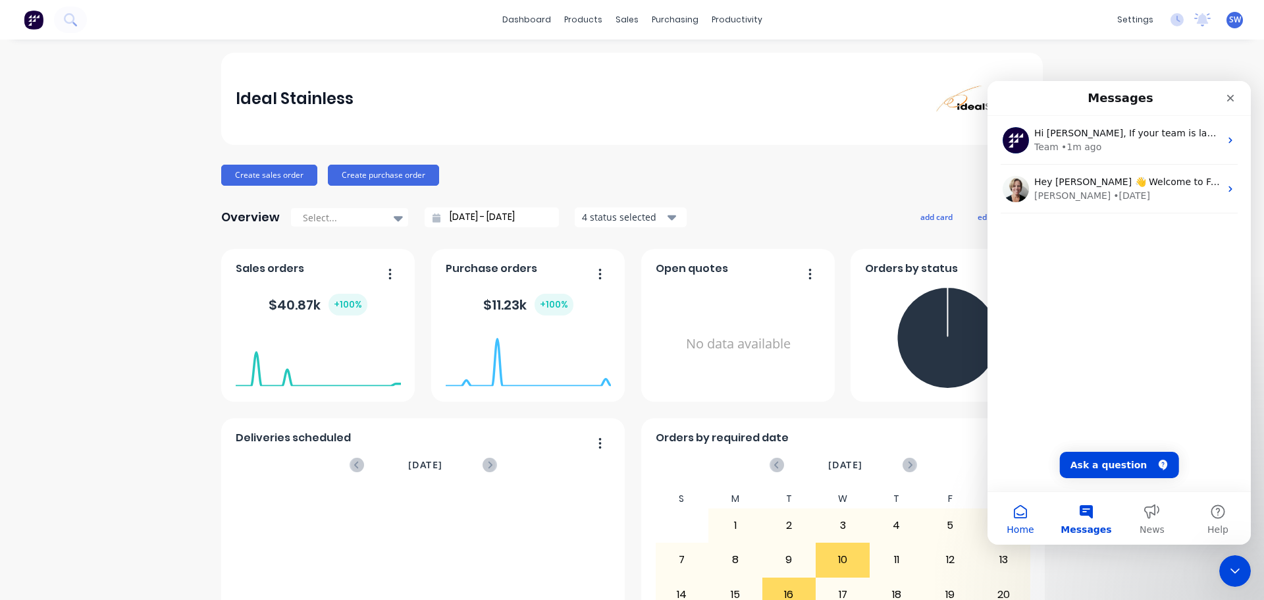
click at [1033, 514] on button "Home" at bounding box center [1021, 518] width 66 height 53
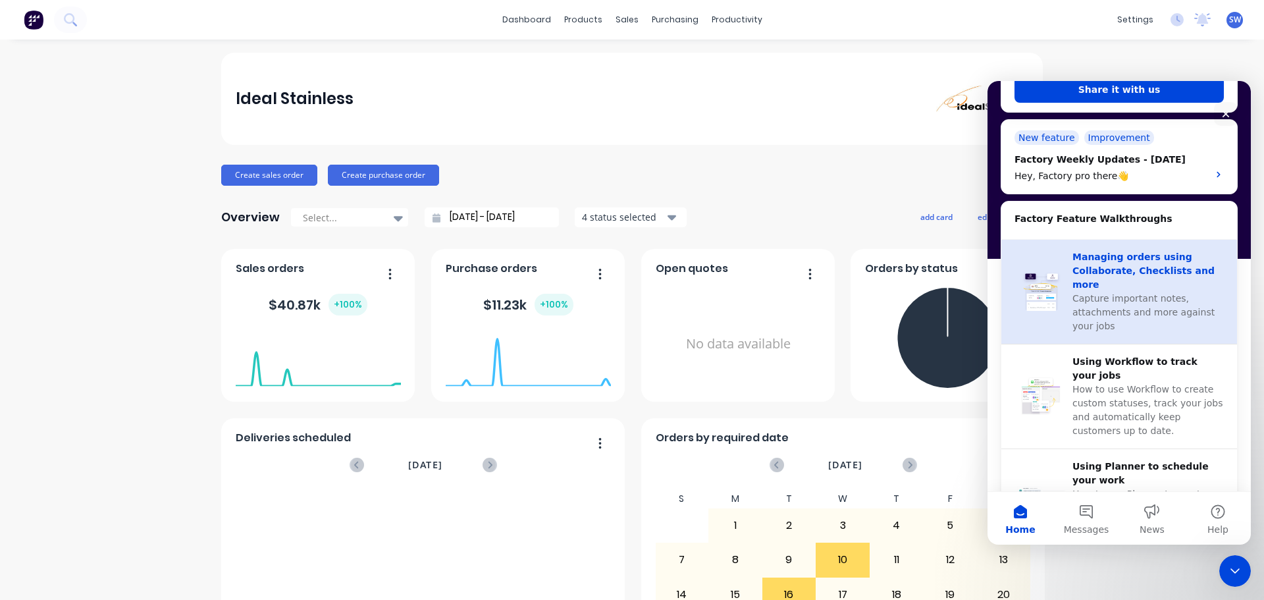
scroll to position [0, 0]
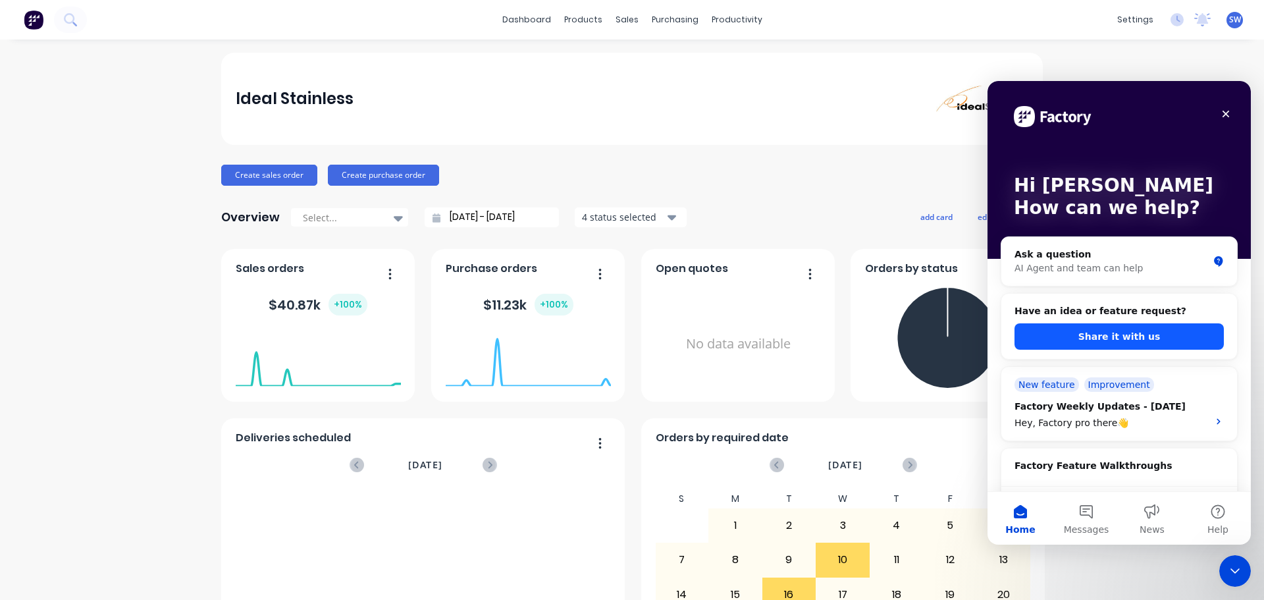
click at [1116, 340] on button "Share it with us" at bounding box center [1119, 336] width 209 height 26
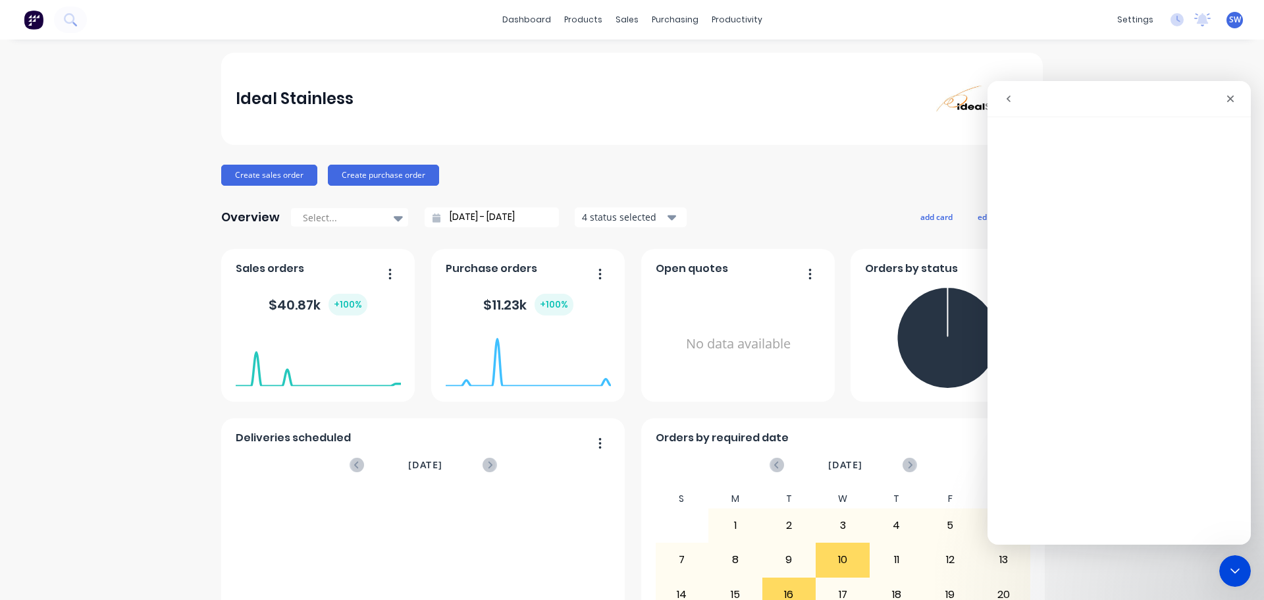
click at [1013, 107] on button "go back" at bounding box center [1008, 98] width 25 height 25
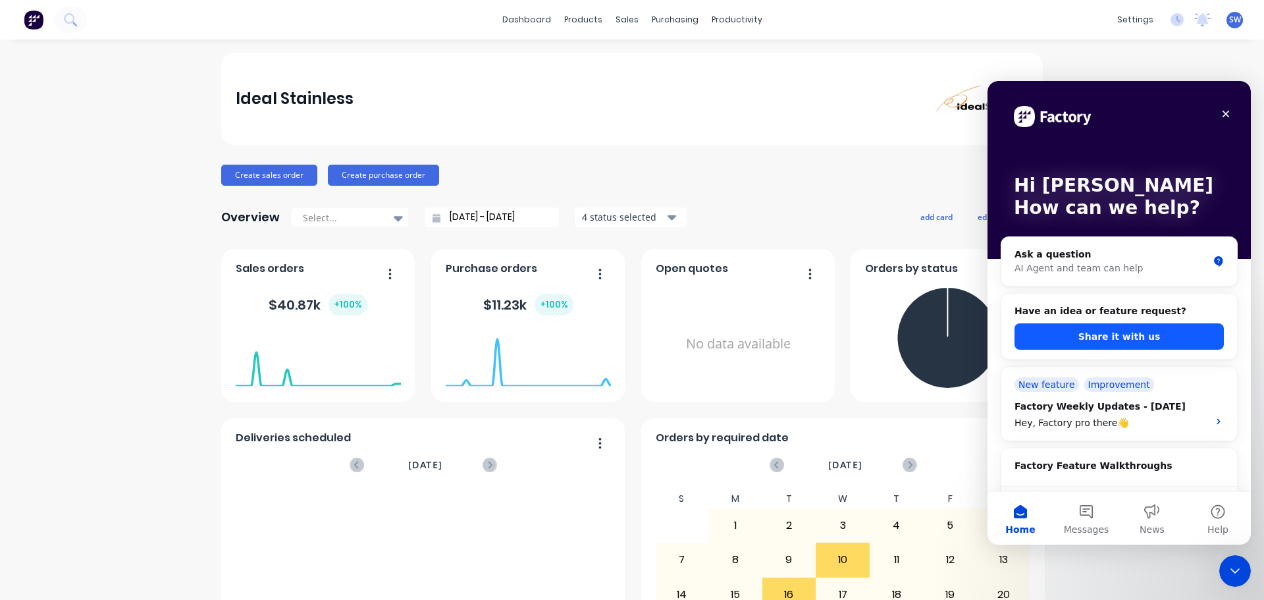
click at [1099, 337] on button "Share it with us" at bounding box center [1119, 336] width 209 height 26
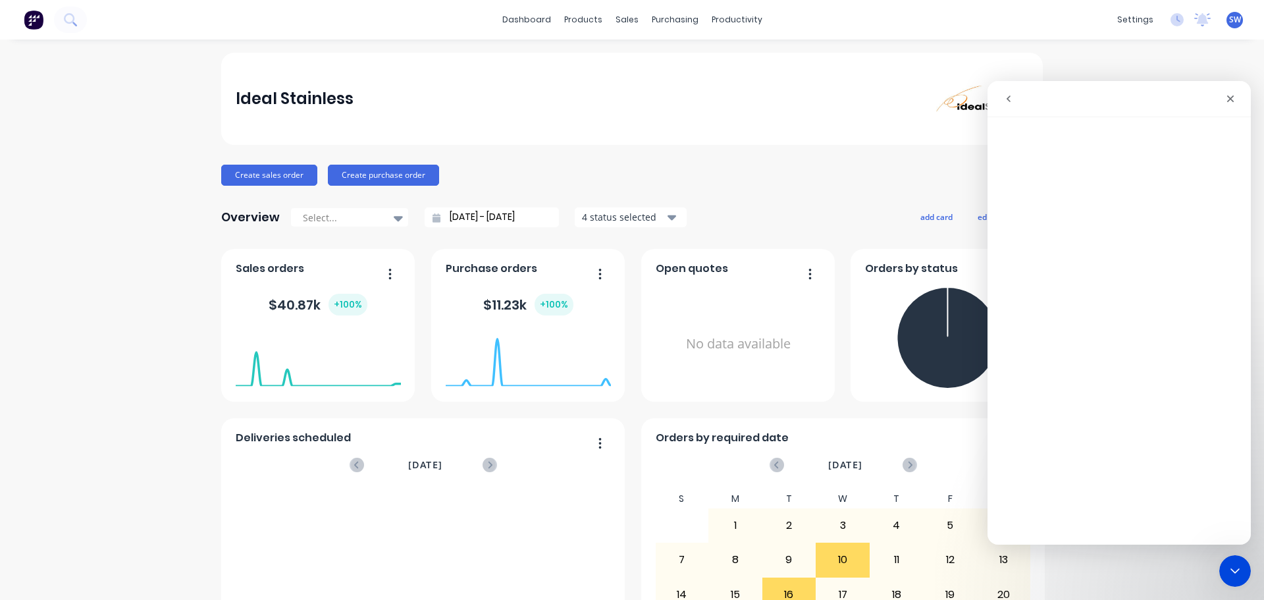
click at [1010, 101] on icon "go back" at bounding box center [1009, 98] width 4 height 7
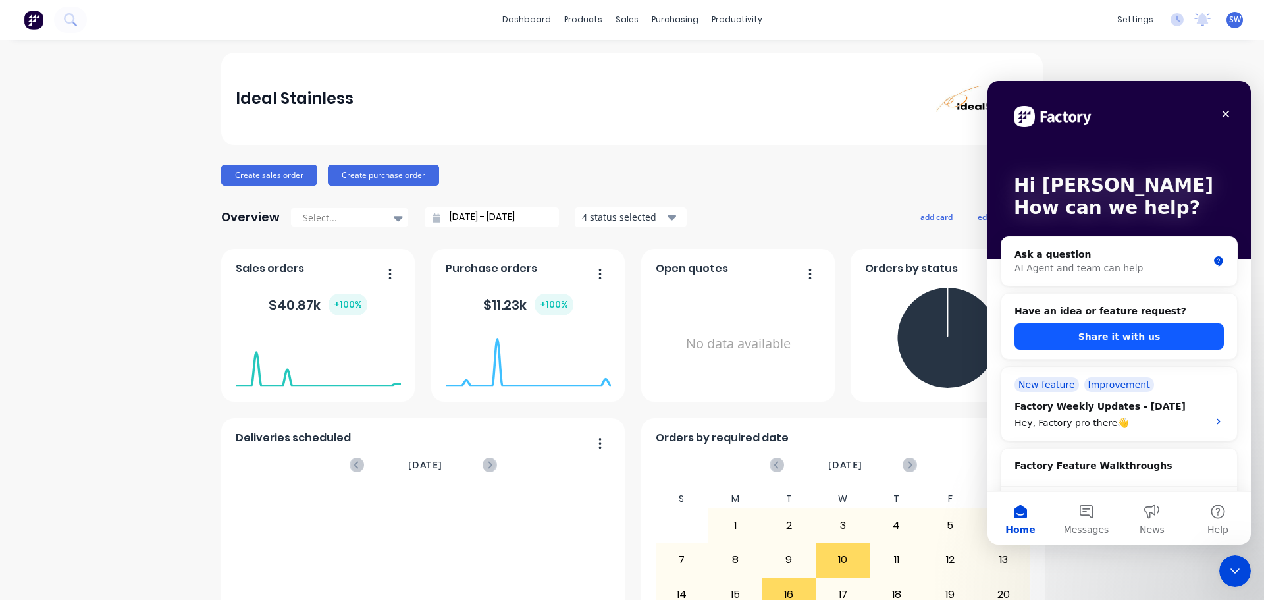
click at [1107, 327] on button "Share it with us" at bounding box center [1119, 336] width 209 height 26
